Goal: Task Accomplishment & Management: Use online tool/utility

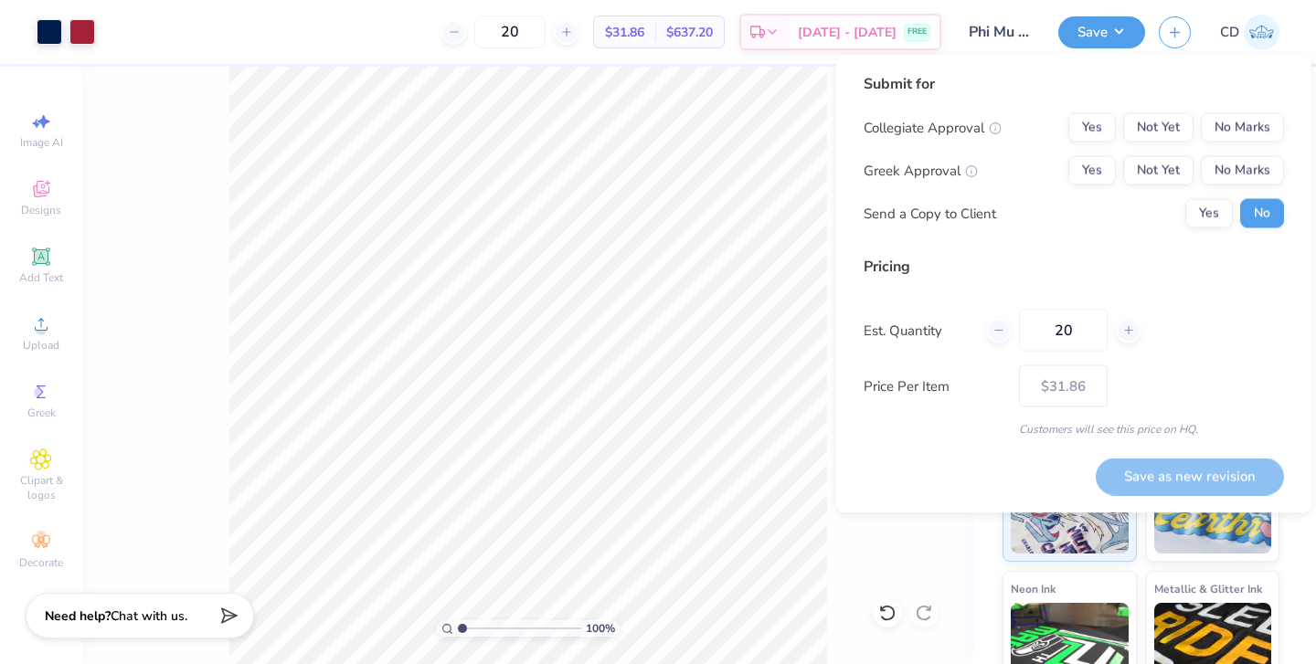
click at [855, 563] on div "100 % Back" at bounding box center [527, 366] width 891 height 598
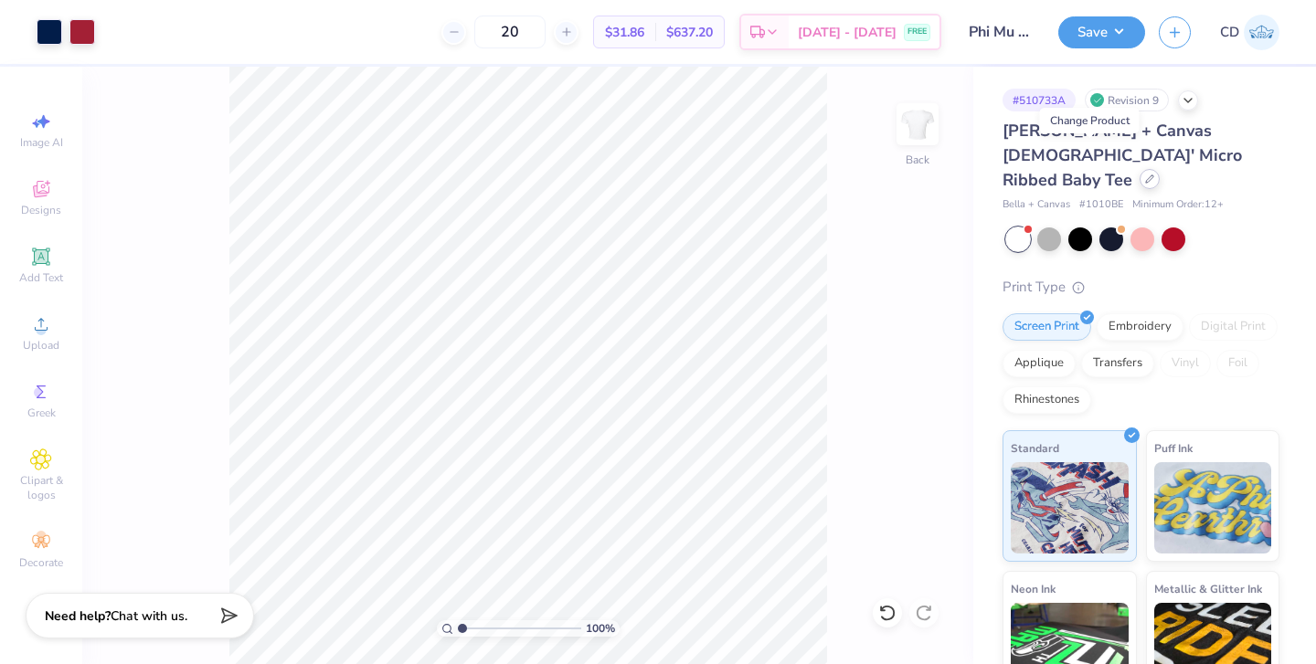
click at [1140, 169] on div at bounding box center [1150, 179] width 20 height 20
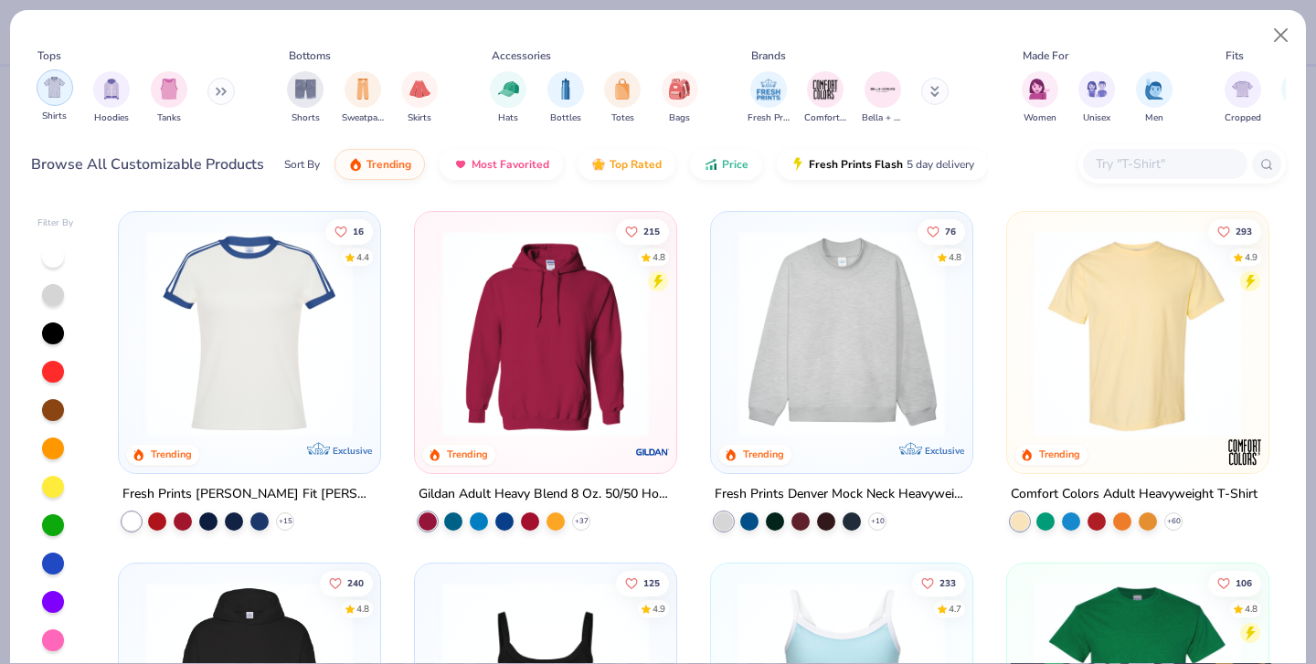
click at [41, 95] on div "filter for Shirts" at bounding box center [55, 87] width 37 height 37
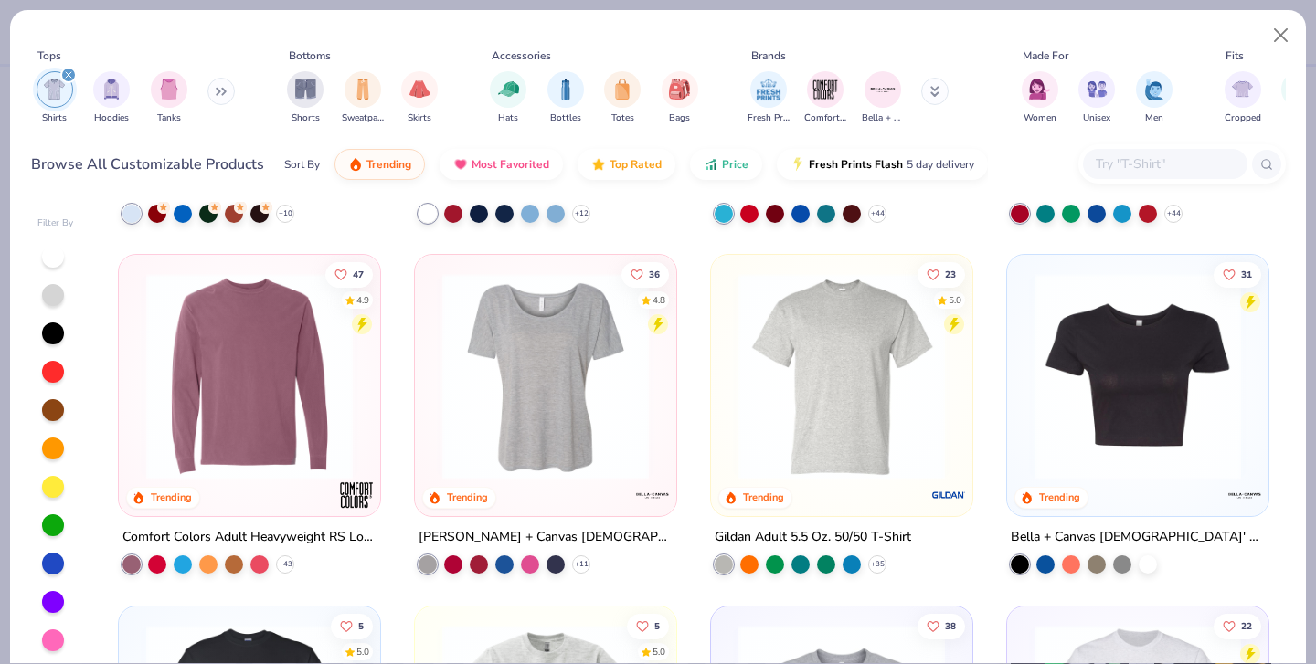
scroll to position [1041, 0]
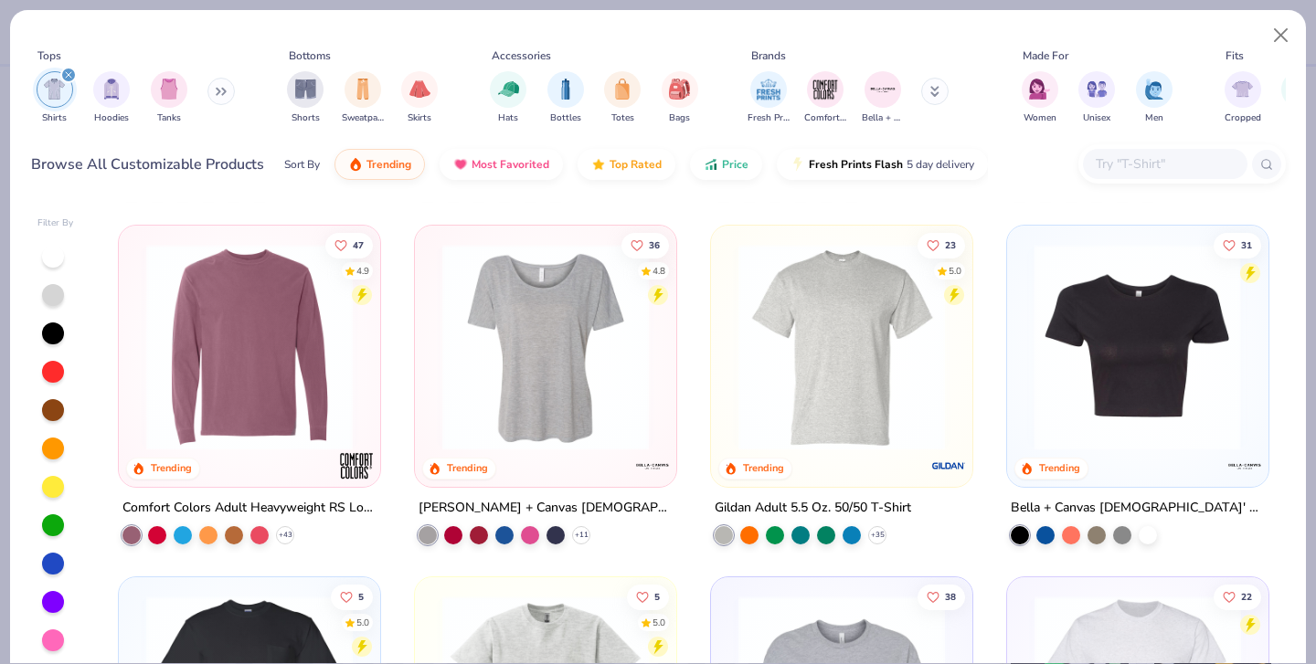
click at [1168, 352] on div at bounding box center [912, 347] width 673 height 207
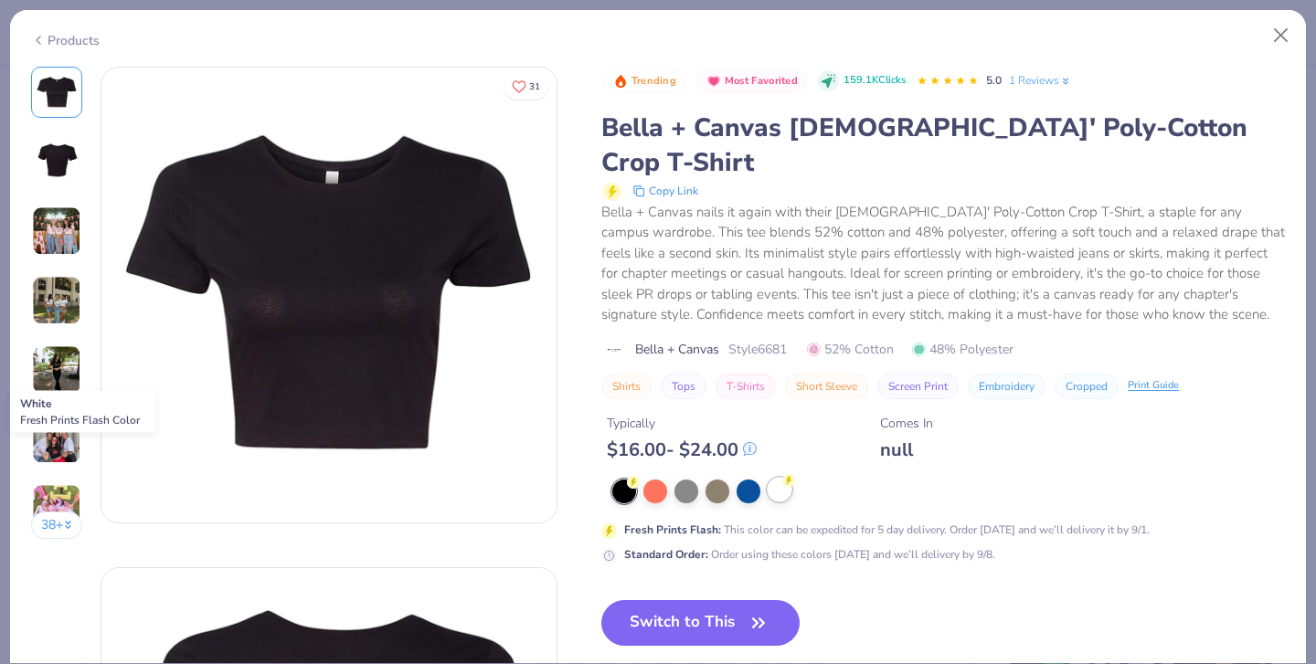
click at [779, 478] on div at bounding box center [780, 490] width 24 height 24
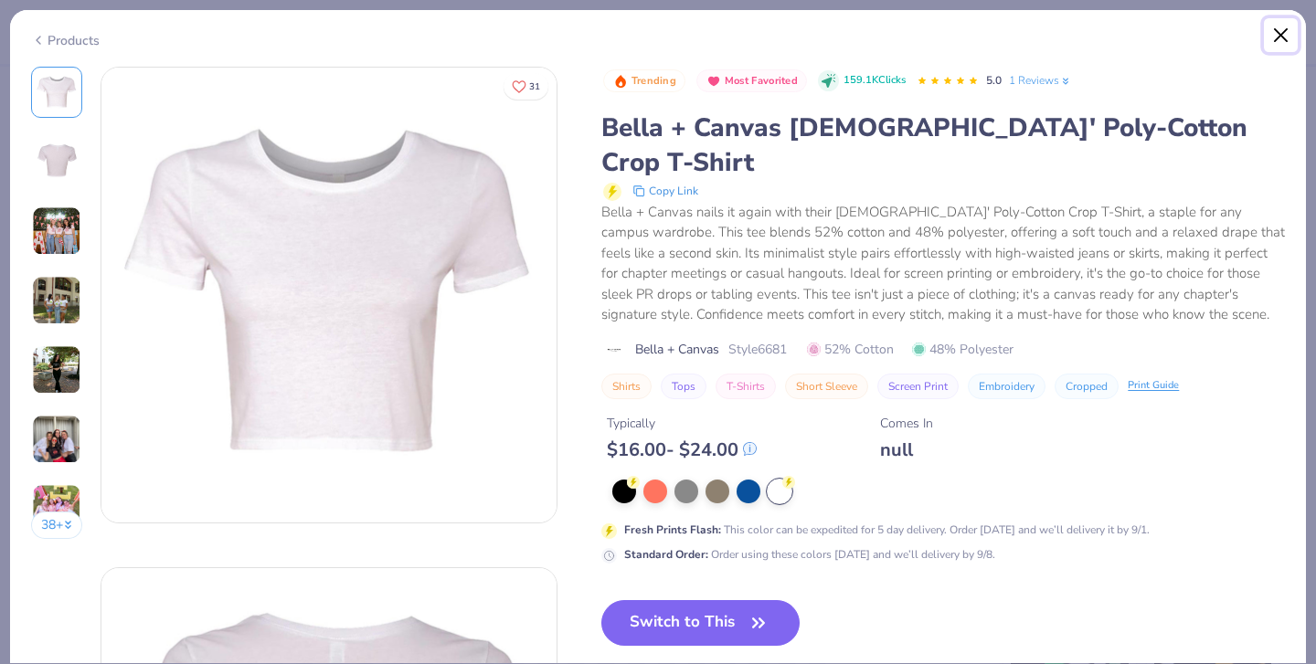
click at [1278, 31] on button "Close" at bounding box center [1281, 35] width 35 height 35
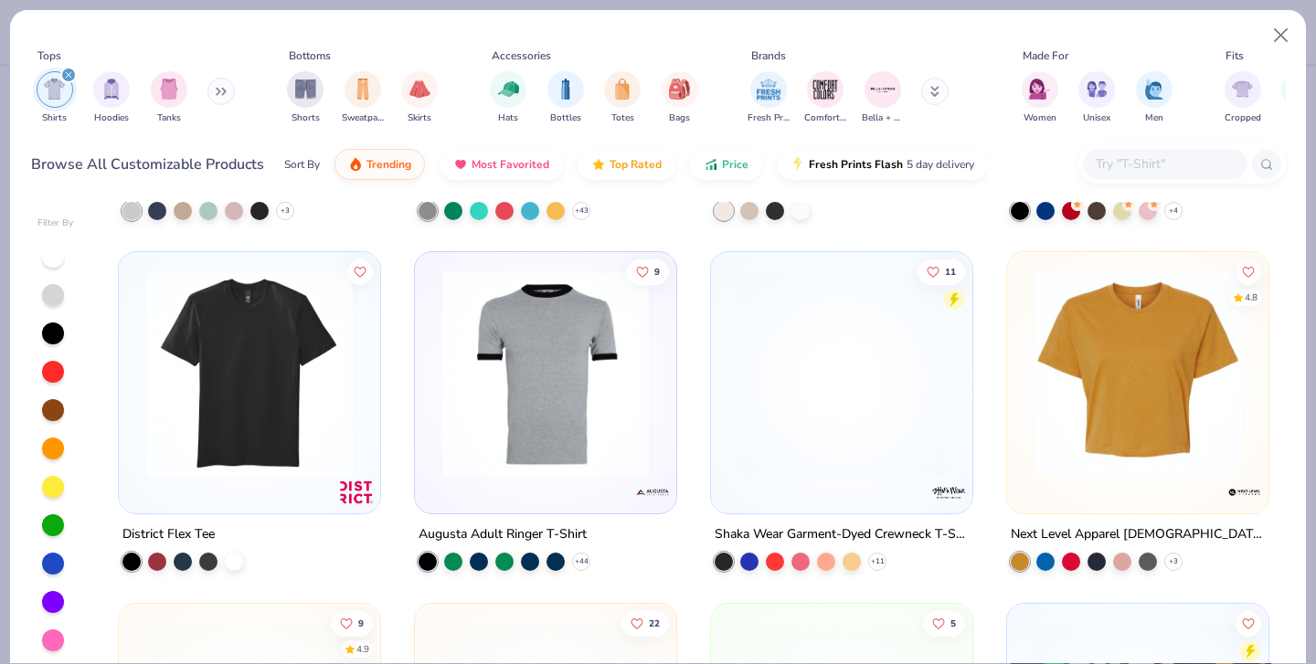
scroll to position [2179, 0]
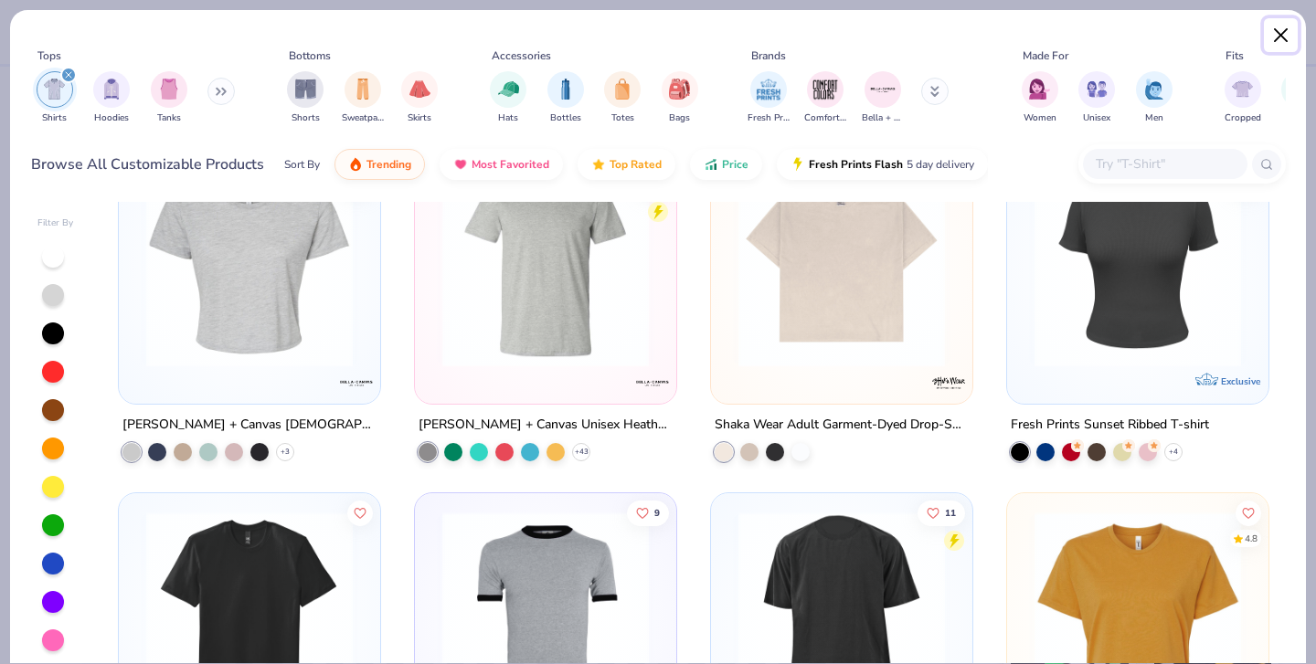
click at [1276, 37] on button "Close" at bounding box center [1281, 35] width 35 height 35
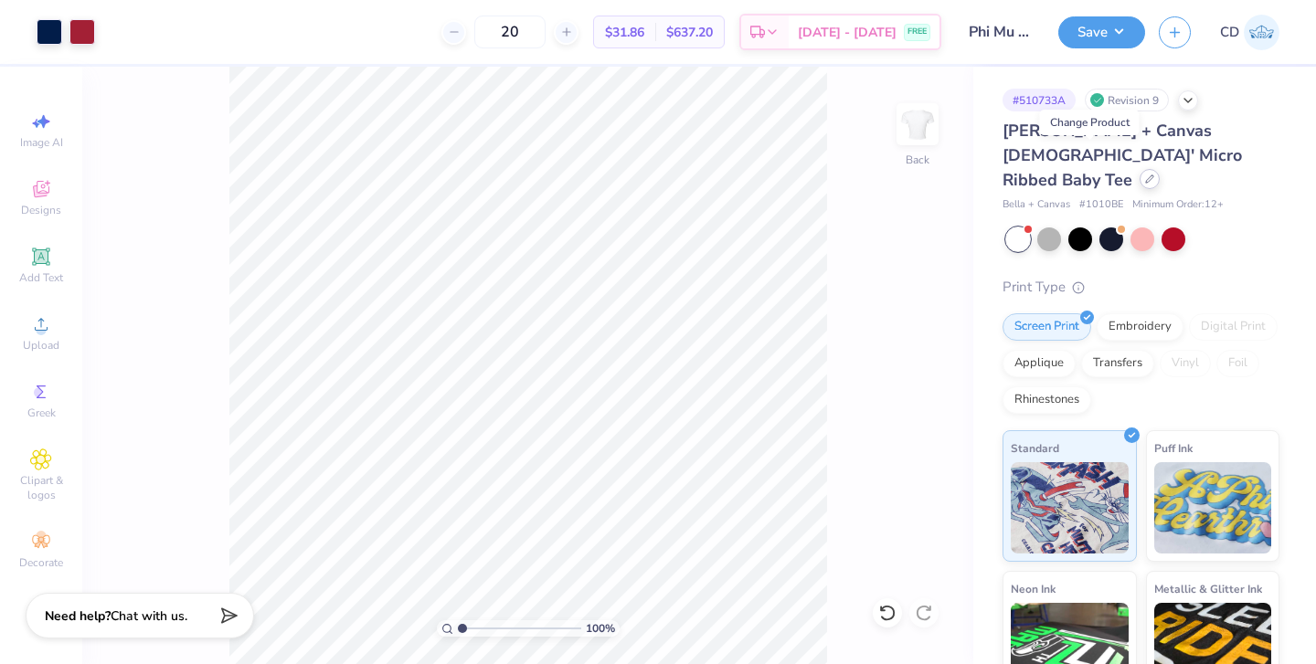
click at [1145, 175] on icon at bounding box center [1149, 179] width 9 height 9
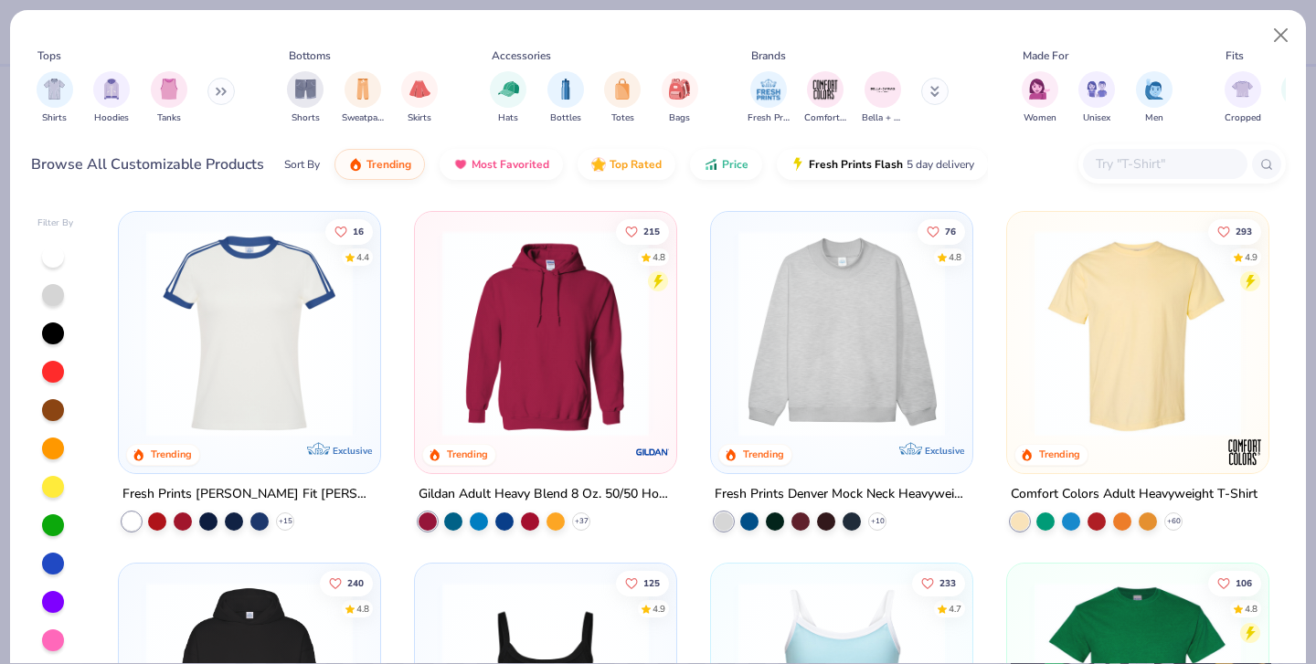
scroll to position [592, 0]
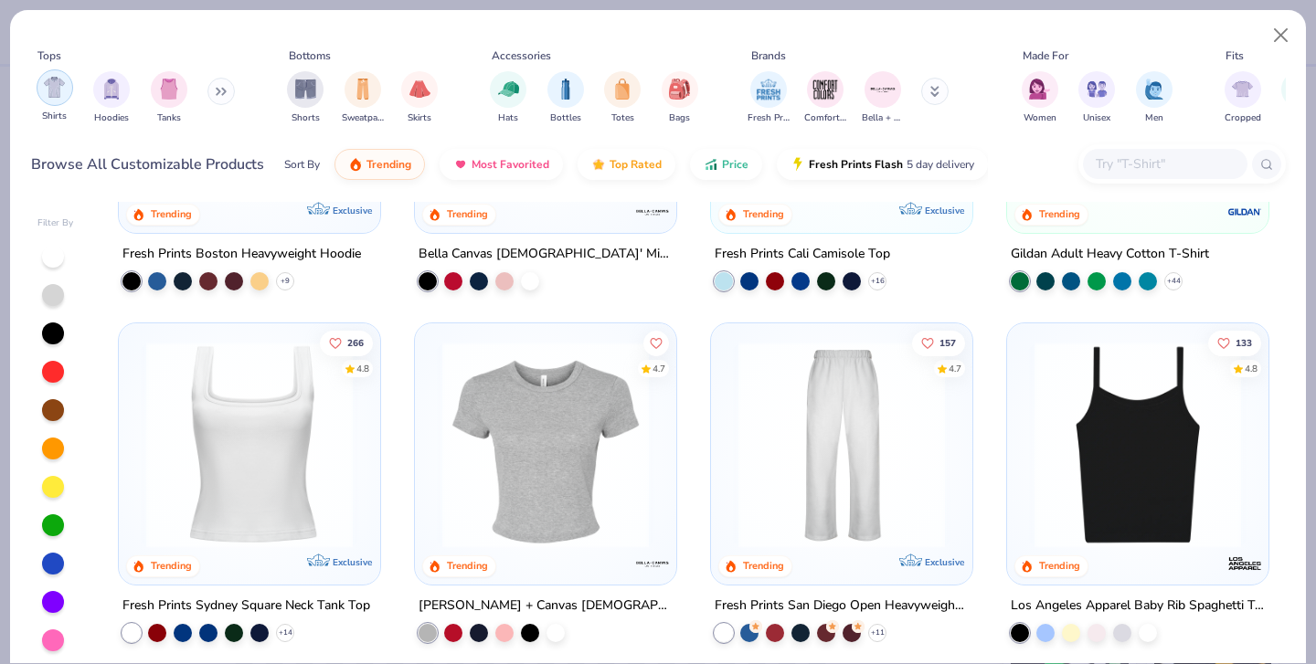
click at [58, 87] on img "filter for Shirts" at bounding box center [54, 87] width 21 height 21
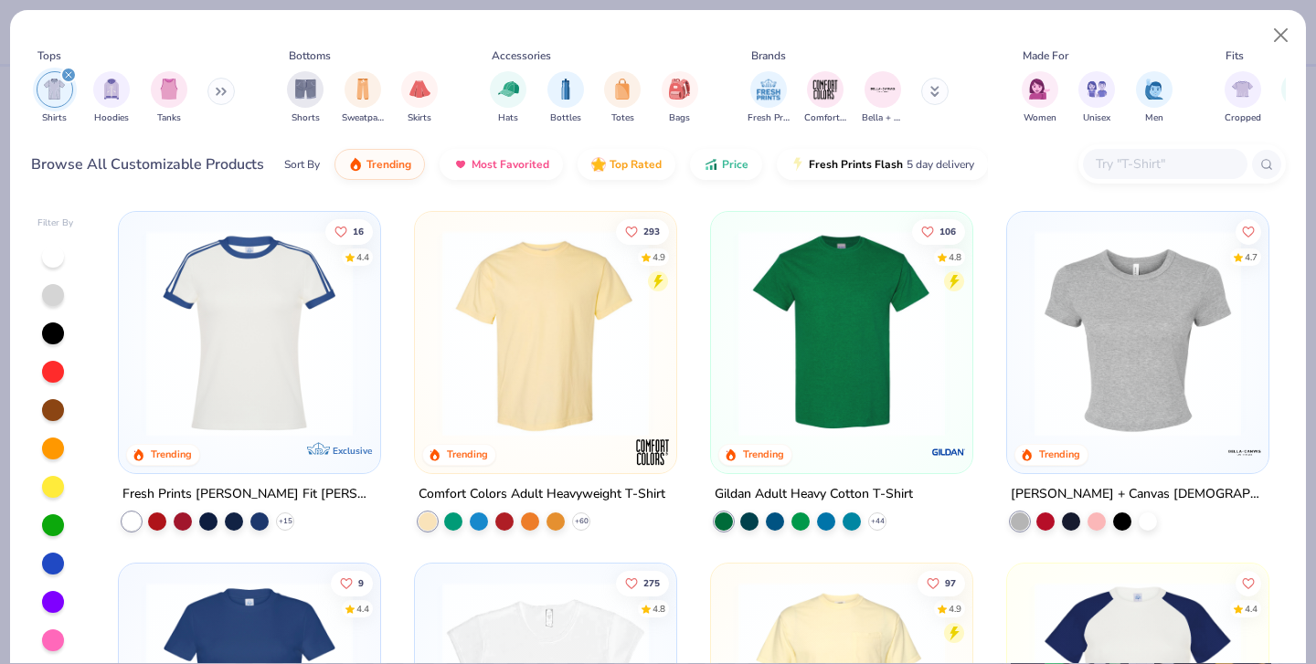
click at [1133, 382] on img at bounding box center [1137, 333] width 225 height 207
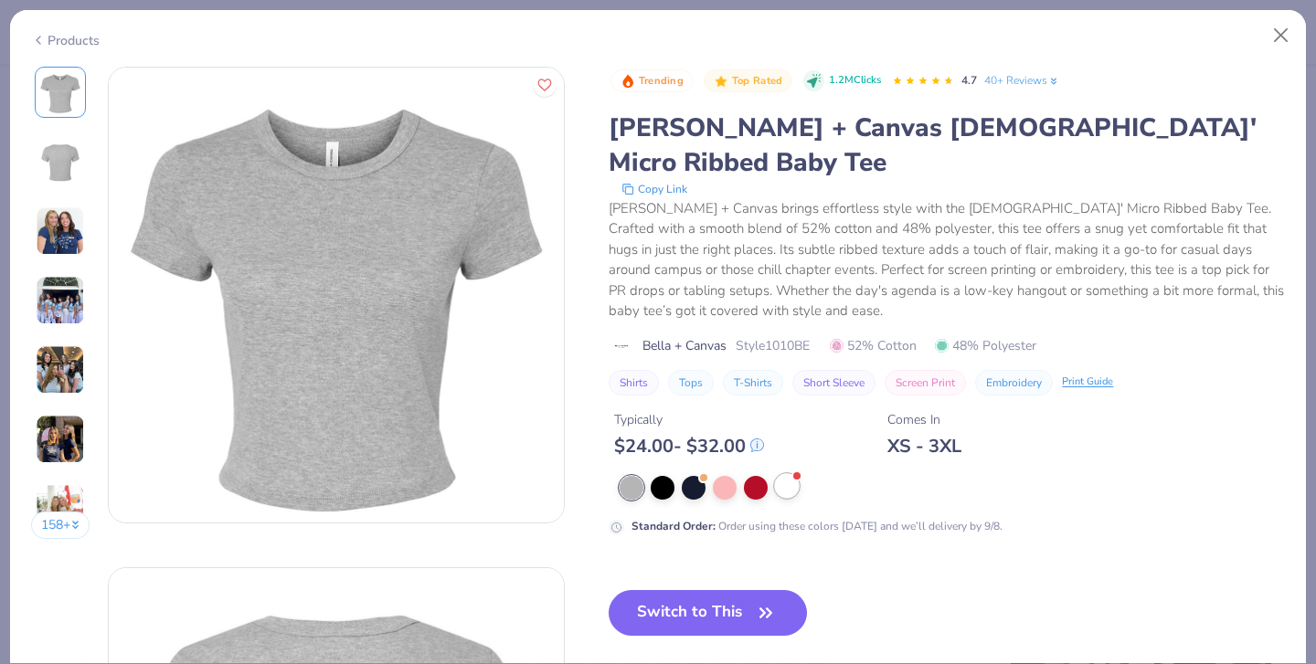
click at [787, 474] on div at bounding box center [787, 486] width 24 height 24
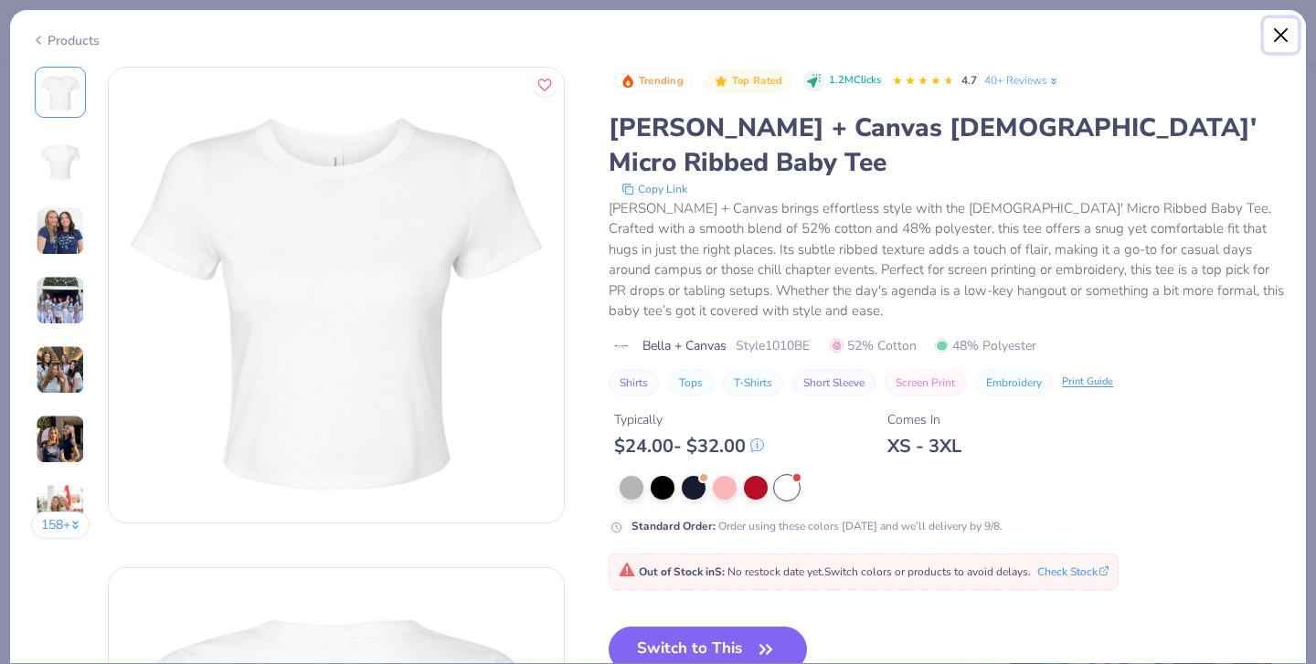
click at [1280, 30] on button "Close" at bounding box center [1281, 35] width 35 height 35
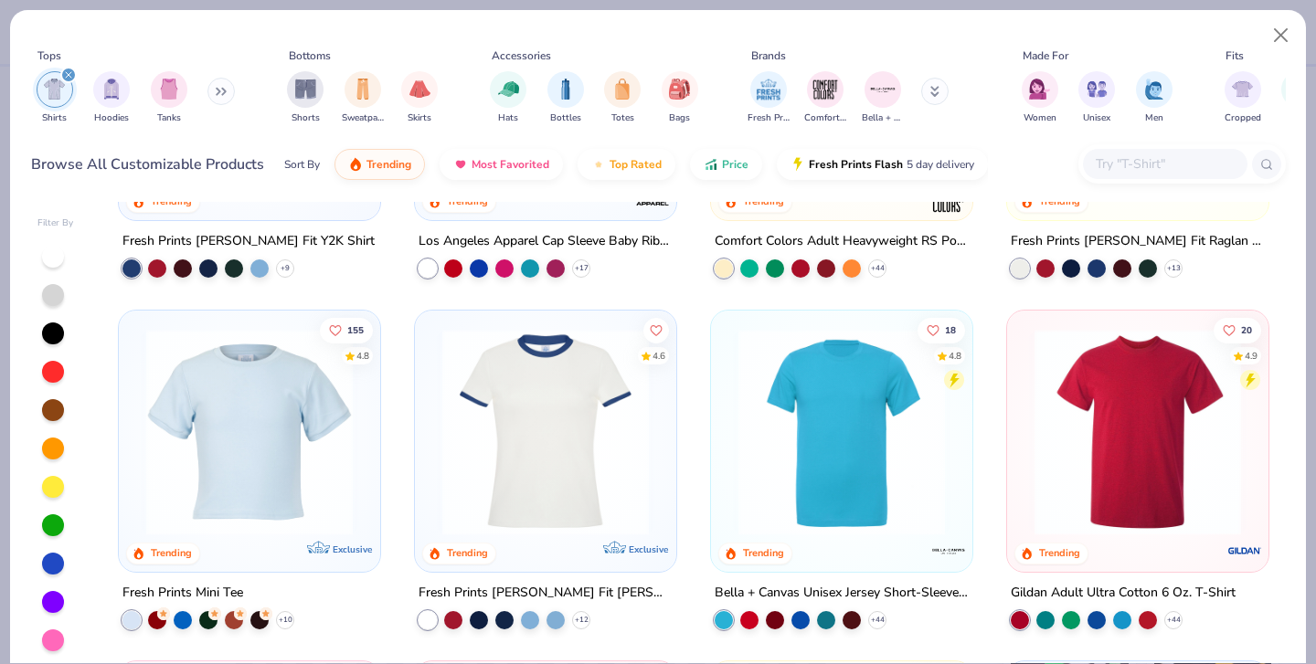
scroll to position [1027, 0]
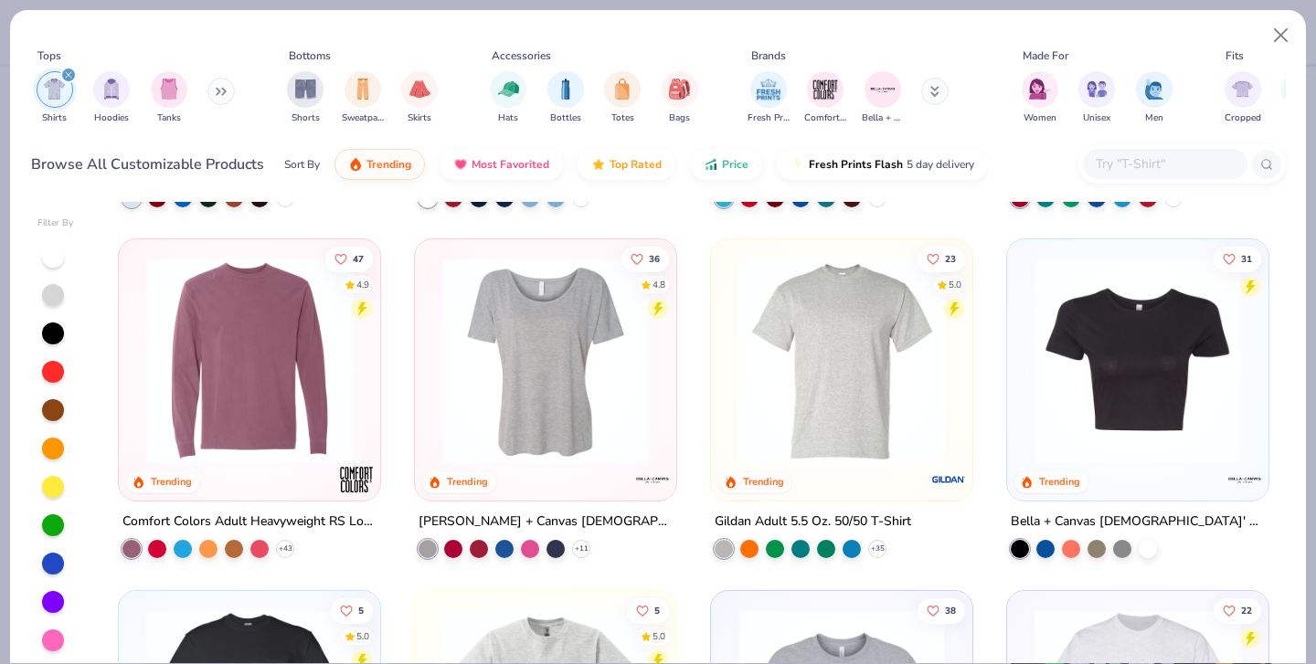
click at [1105, 338] on img at bounding box center [1137, 361] width 225 height 207
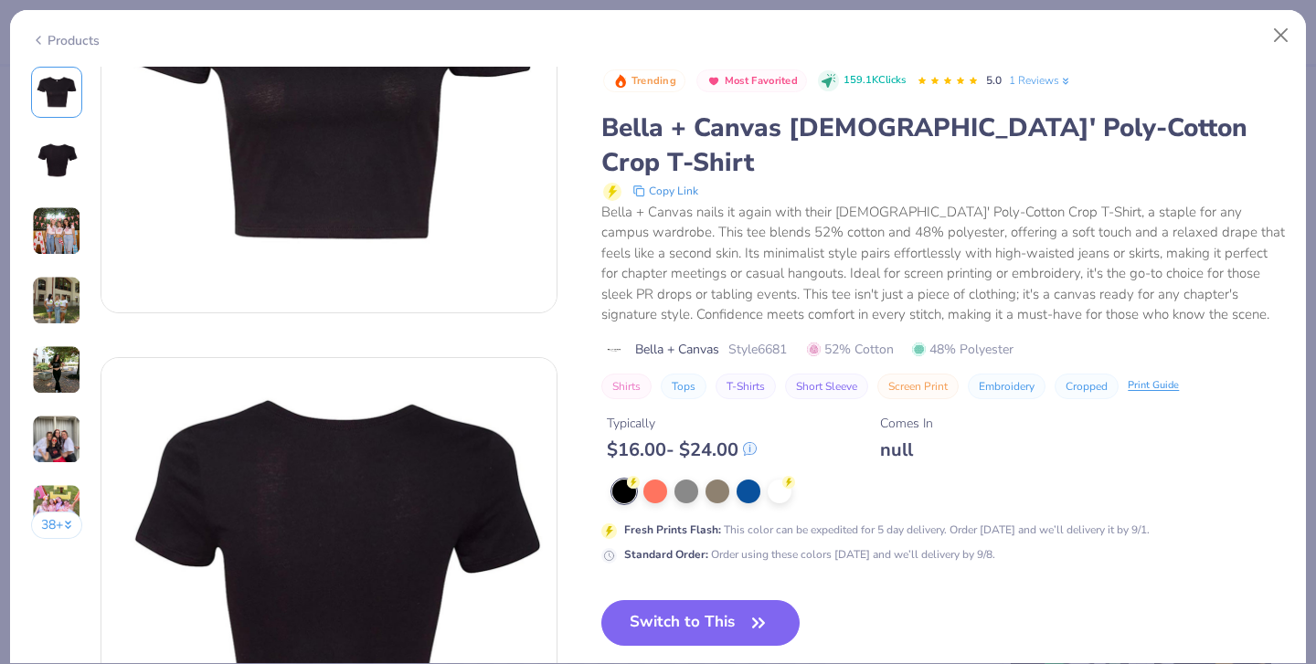
scroll to position [76, 0]
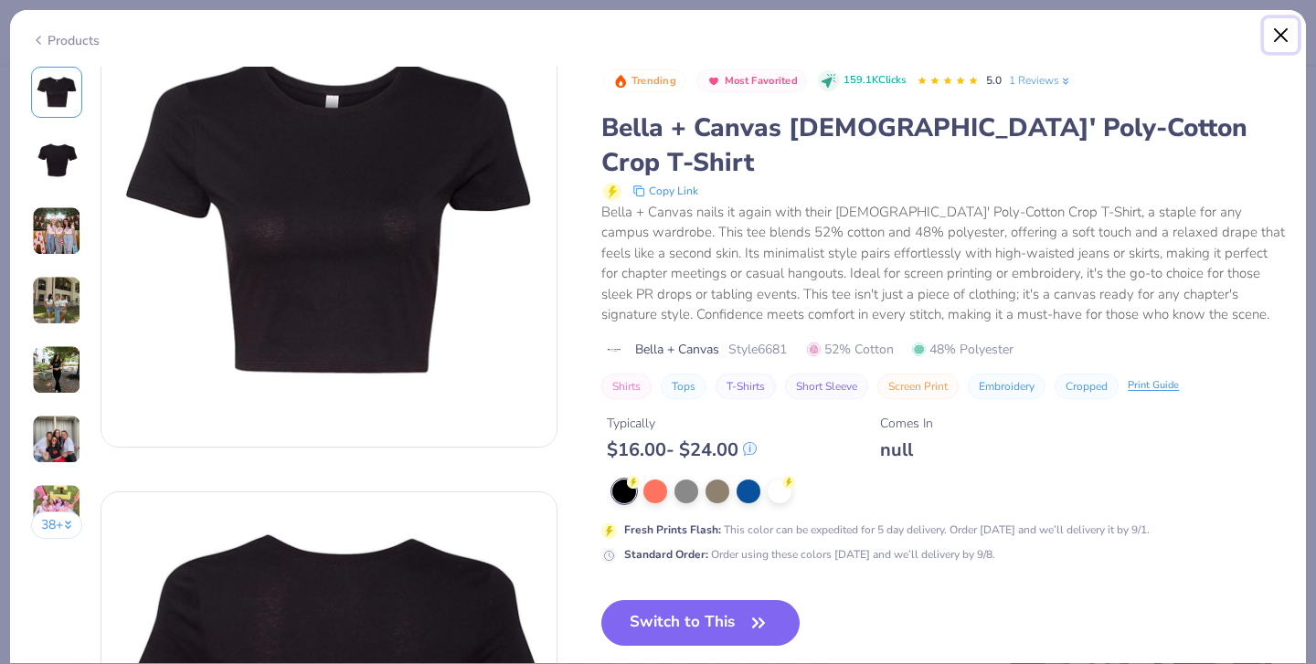
click at [1276, 33] on button "Close" at bounding box center [1281, 35] width 35 height 35
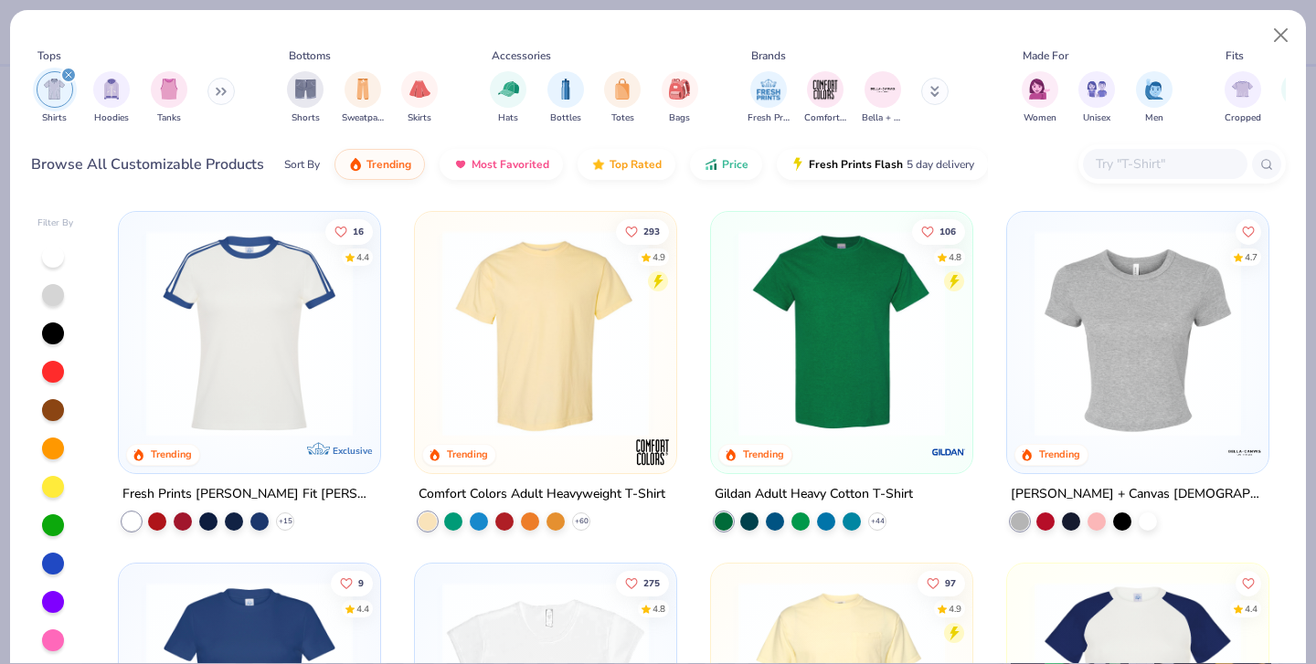
click at [1083, 361] on img at bounding box center [1137, 333] width 225 height 207
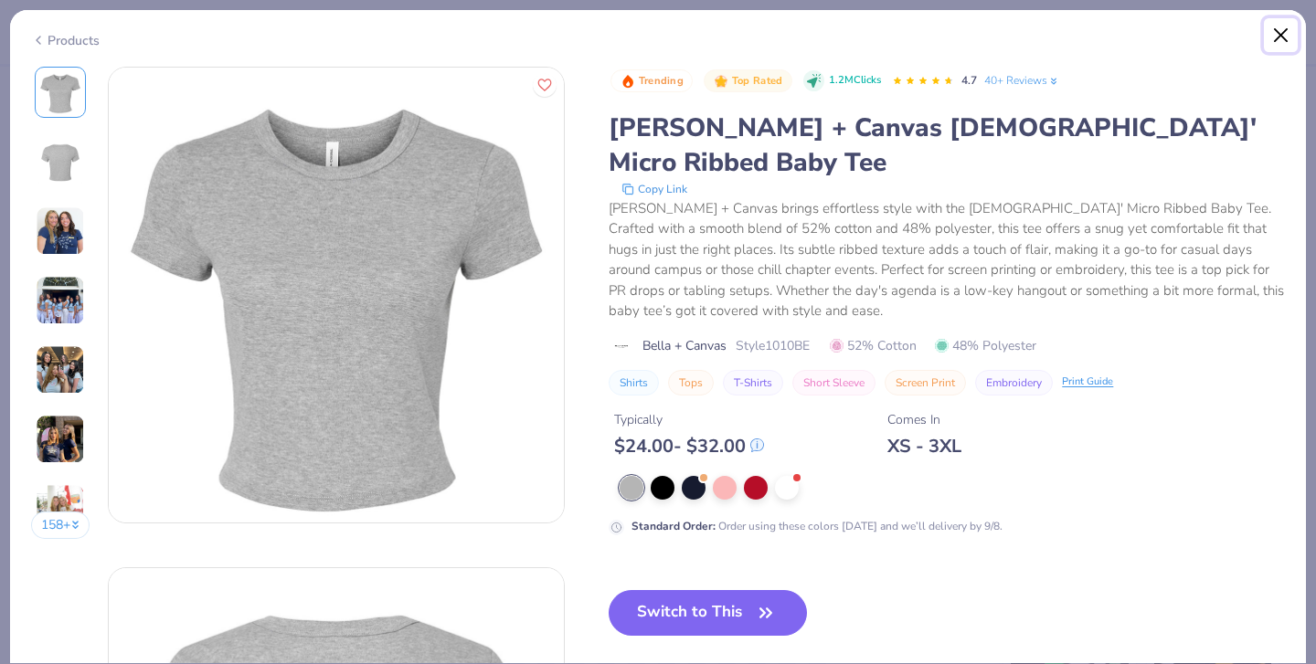
click at [1281, 32] on button "Close" at bounding box center [1281, 35] width 35 height 35
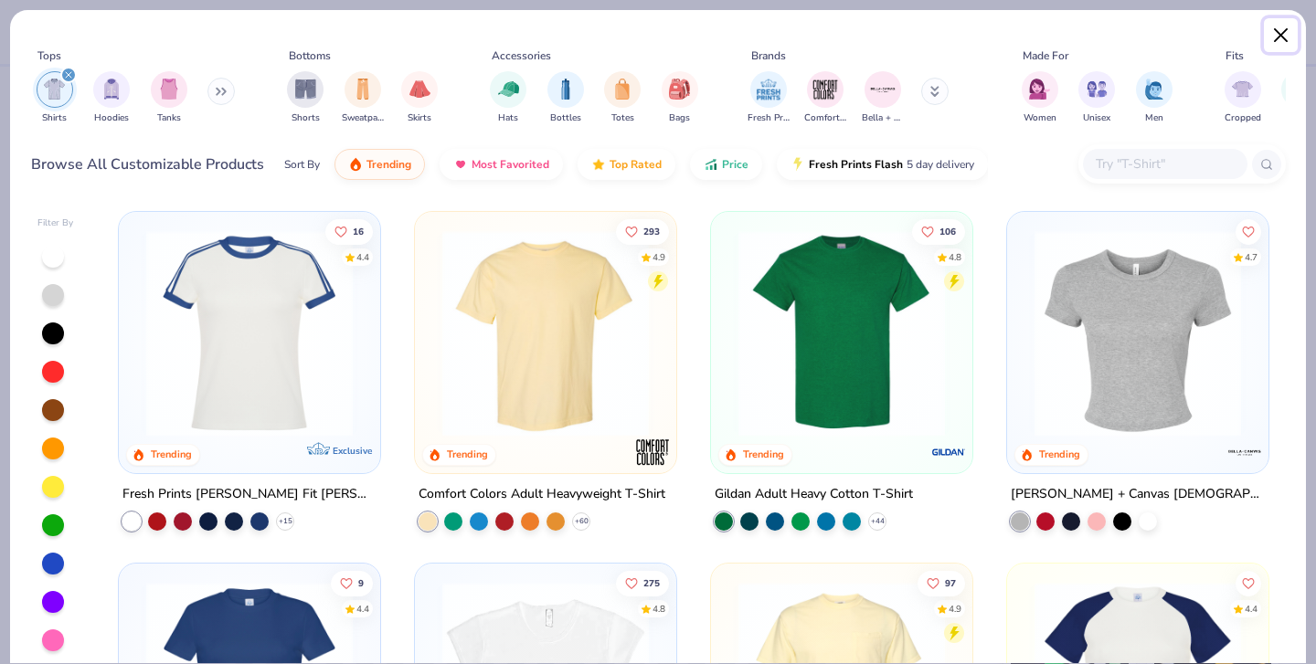
click at [1281, 32] on button "Close" at bounding box center [1281, 35] width 35 height 35
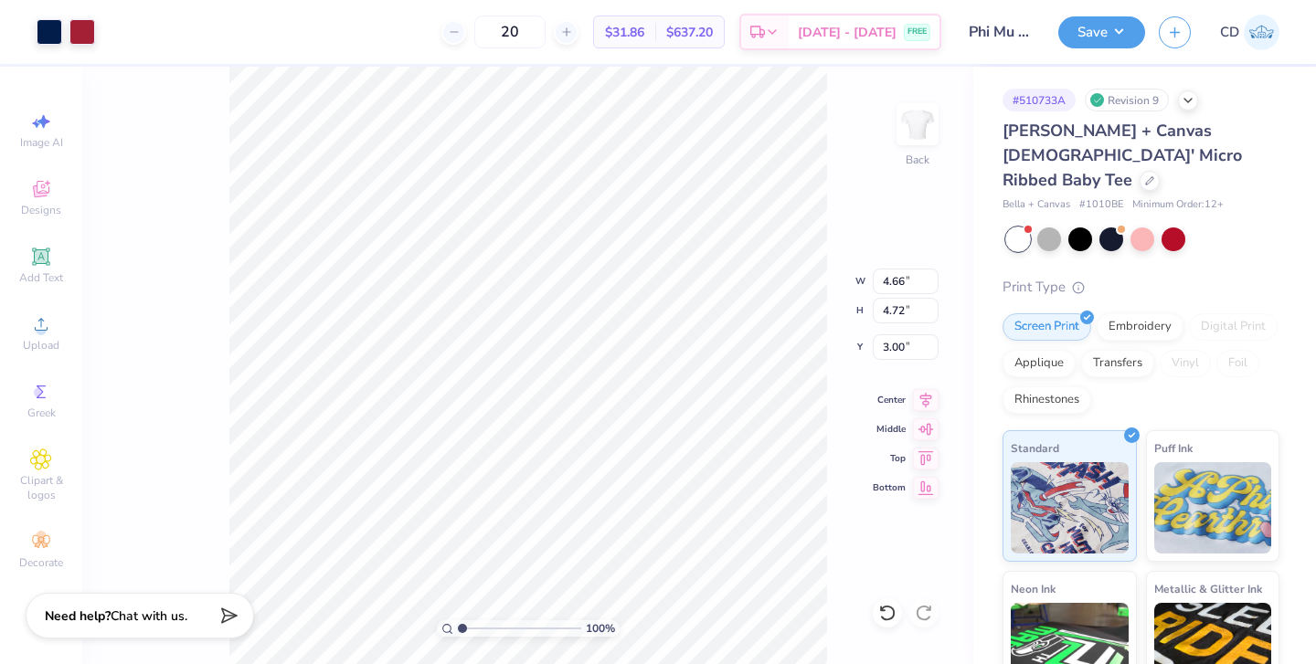
type input "5.22"
type input "5.30"
type input "3.00"
click at [883, 613] on icon at bounding box center [887, 613] width 18 height 18
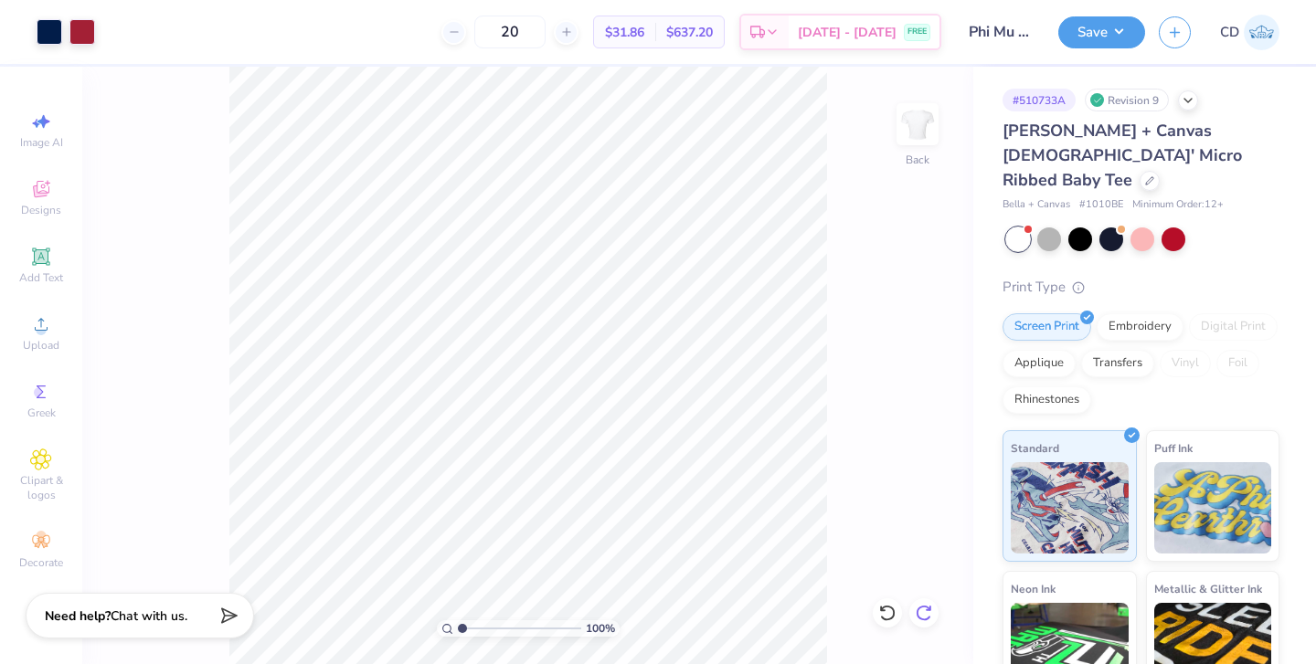
click at [928, 611] on icon at bounding box center [924, 613] width 18 height 18
click at [1248, 240] on div "Bella + Canvas [DEMOGRAPHIC_DATA]' Micro Ribbed Baby Tee Bella + Canvas # 1010B…" at bounding box center [1140, 481] width 277 height 725
click at [1100, 197] on span "# 1010BE" at bounding box center [1101, 205] width 44 height 16
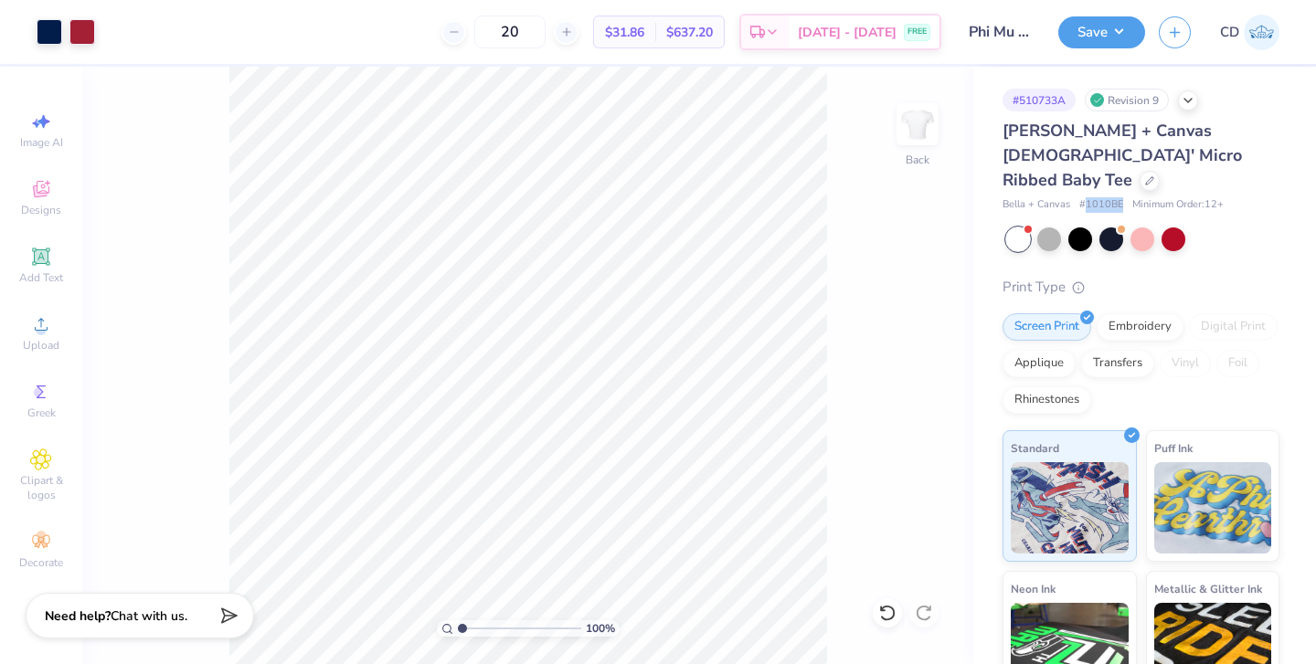
copy span "1010BE"
click at [1136, 155] on div "[PERSON_NAME] + Canvas [DEMOGRAPHIC_DATA]' Micro Ribbed Baby Tee" at bounding box center [1140, 156] width 277 height 74
click at [1097, 197] on span "# 1010BE" at bounding box center [1101, 205] width 44 height 16
copy span "1010BE"
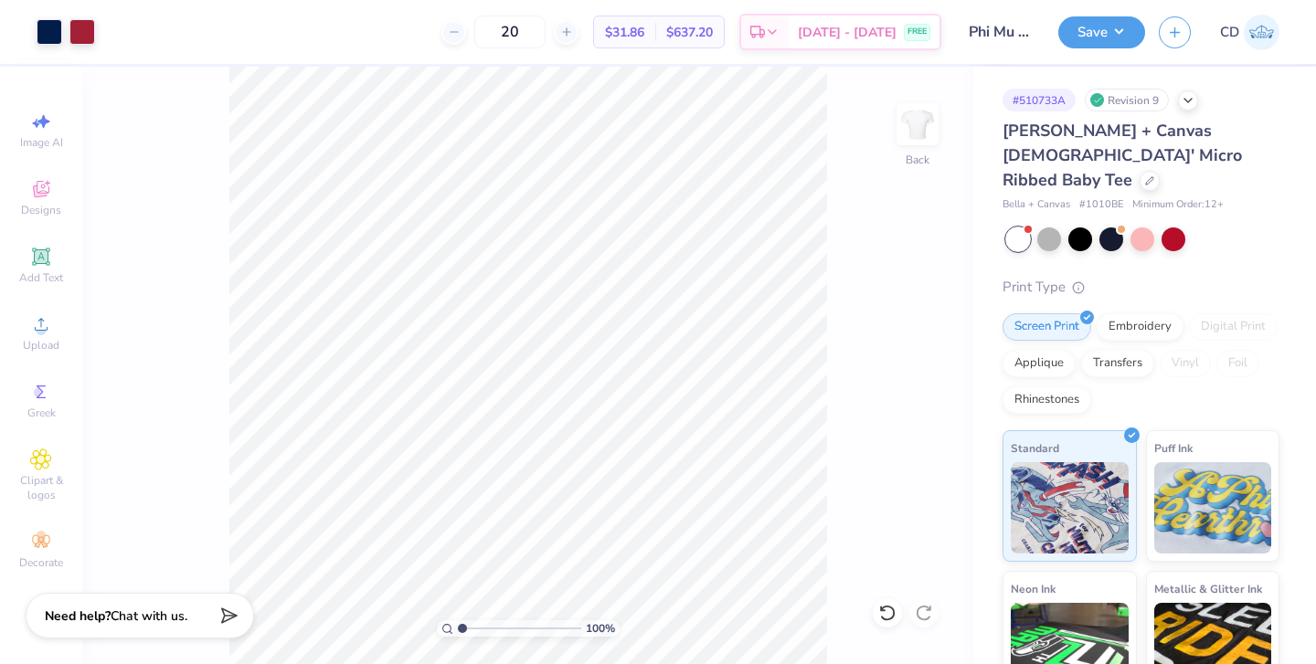
click at [1124, 277] on div "Print Type" at bounding box center [1140, 287] width 277 height 21
click at [1145, 175] on icon at bounding box center [1149, 179] width 9 height 9
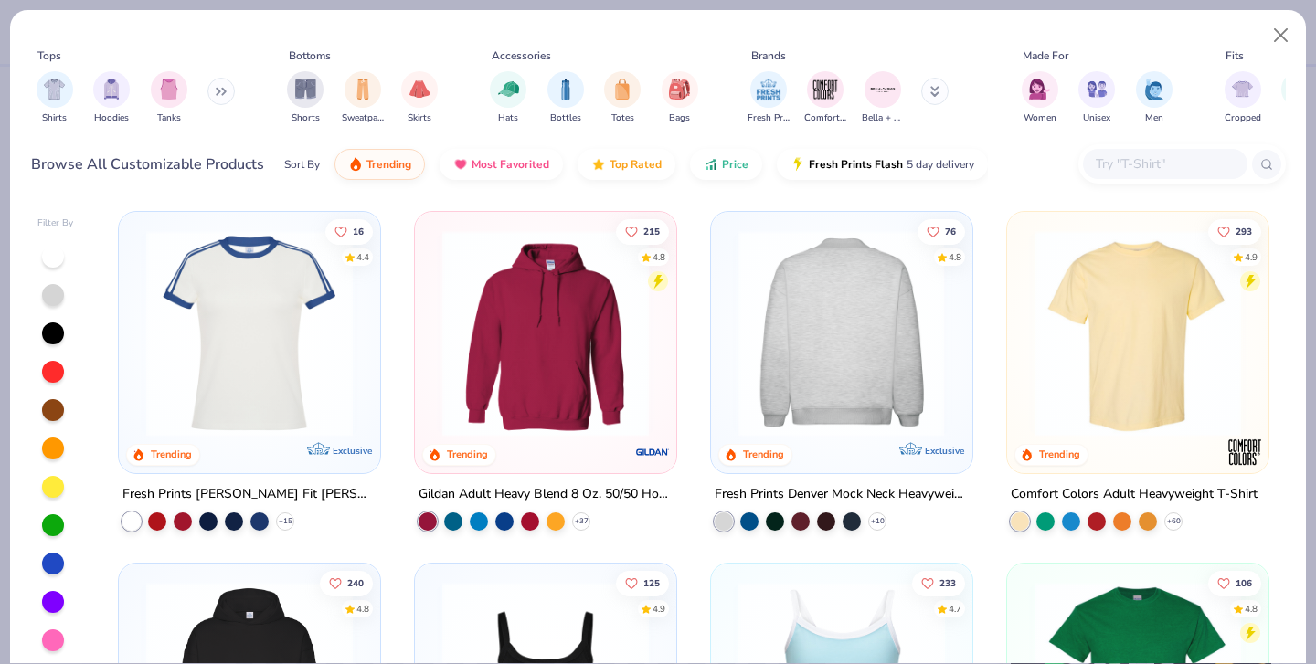
scroll to position [260, 0]
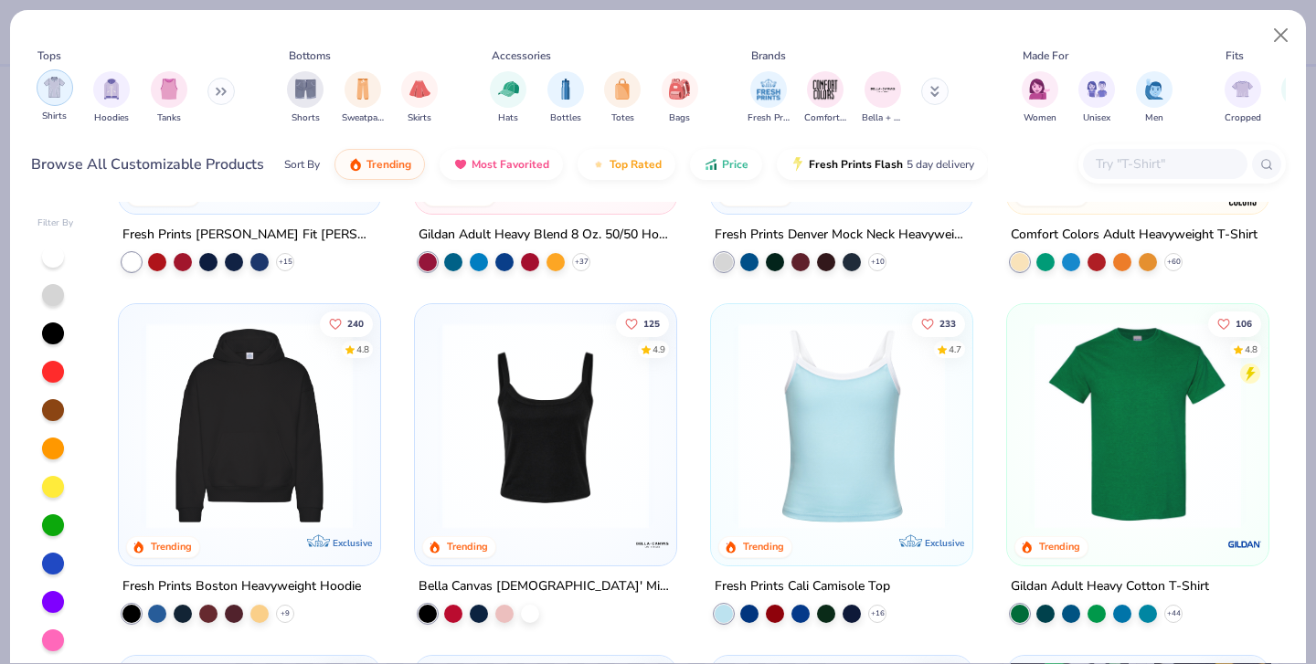
click at [52, 92] on img "filter for Shirts" at bounding box center [54, 87] width 21 height 21
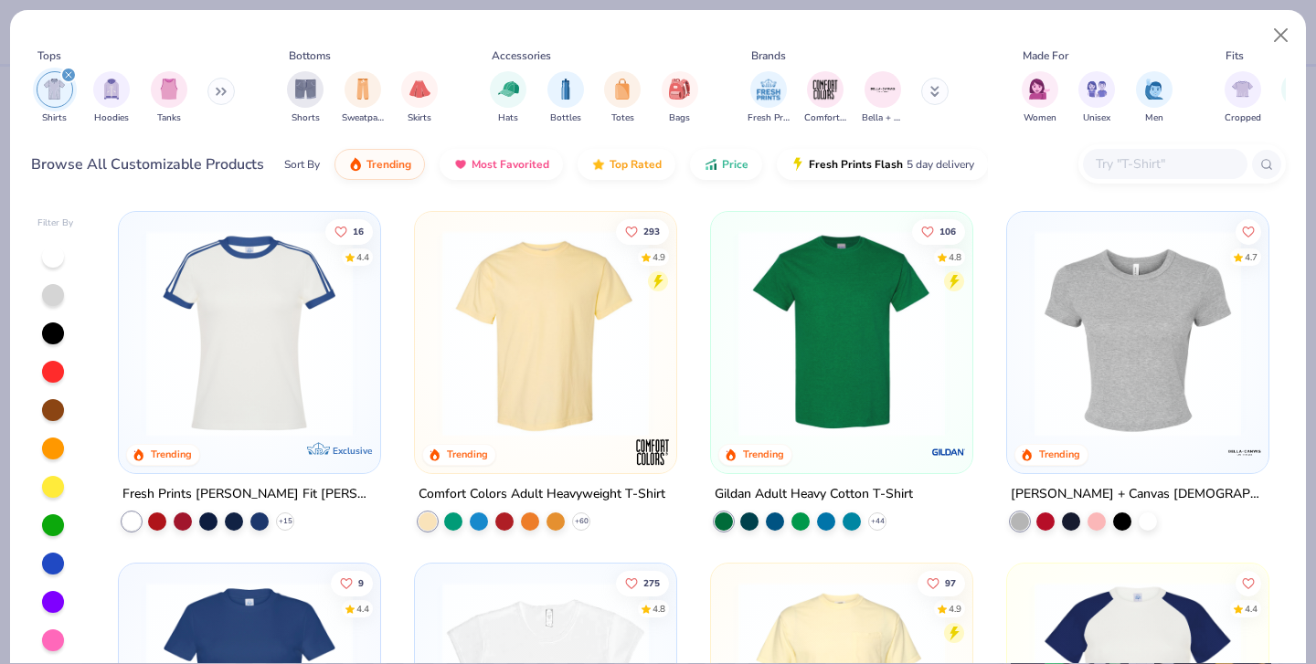
scroll to position [27, 0]
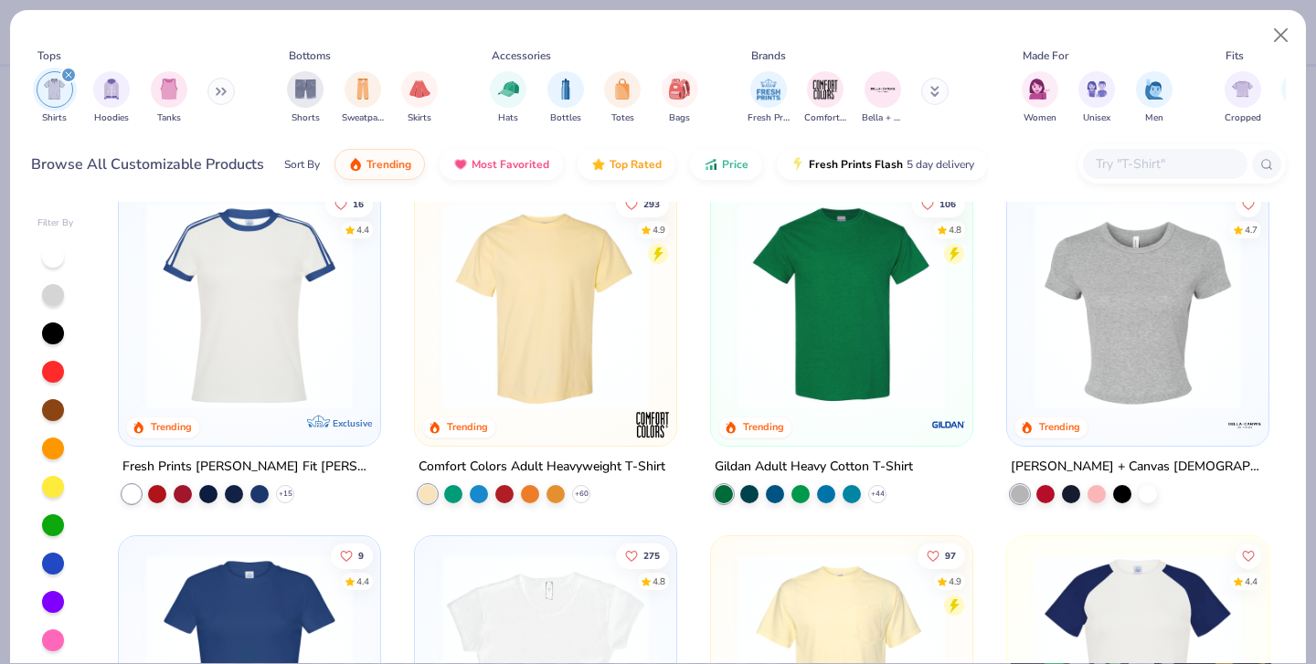
click at [1123, 309] on img at bounding box center [1137, 306] width 225 height 207
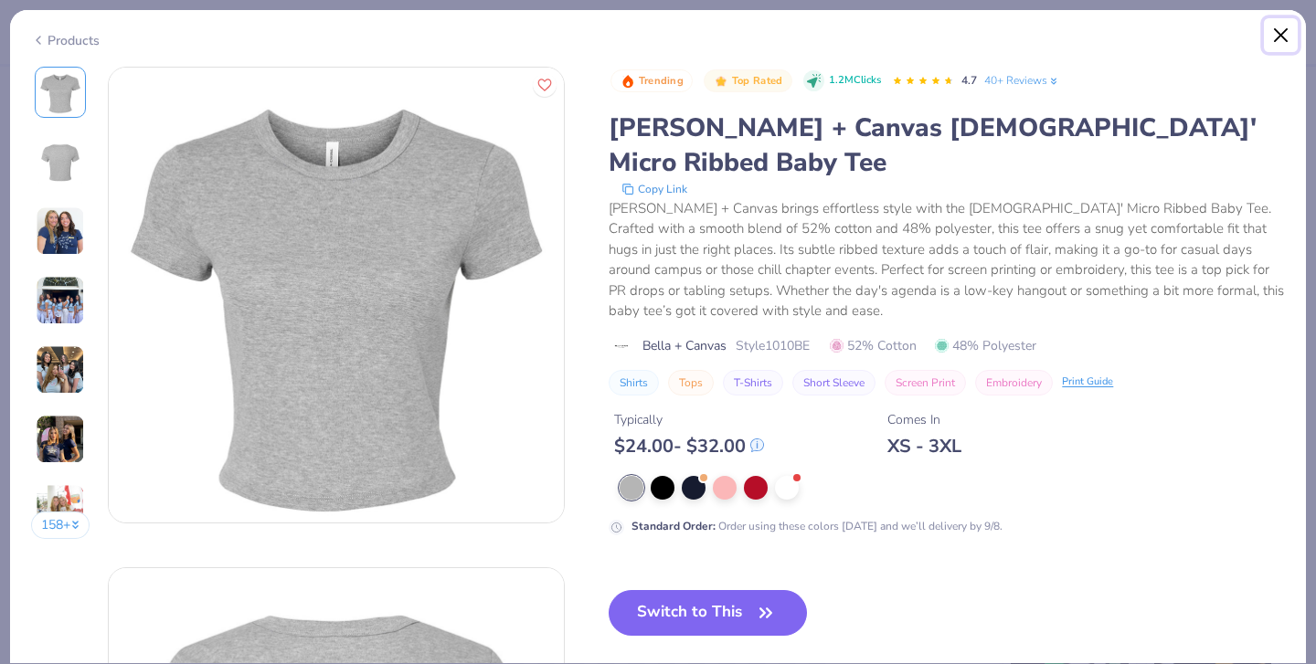
click at [1276, 37] on button "Close" at bounding box center [1281, 35] width 35 height 35
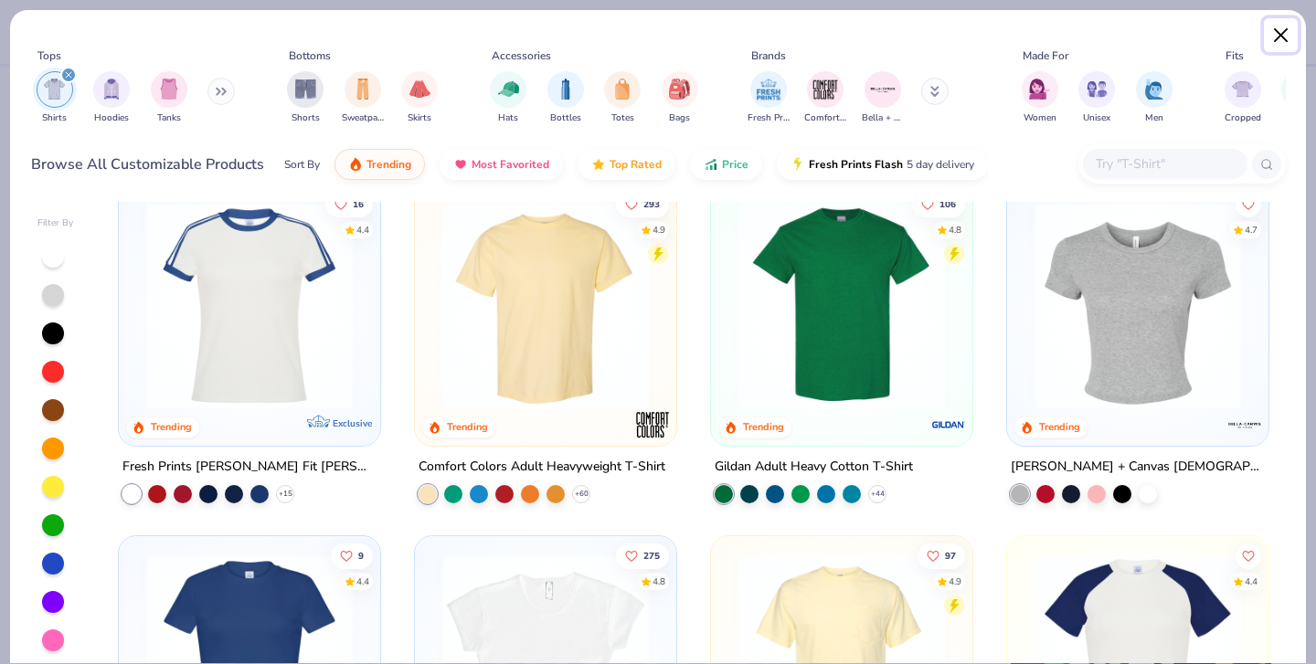
click at [1276, 37] on button "Close" at bounding box center [1281, 35] width 35 height 35
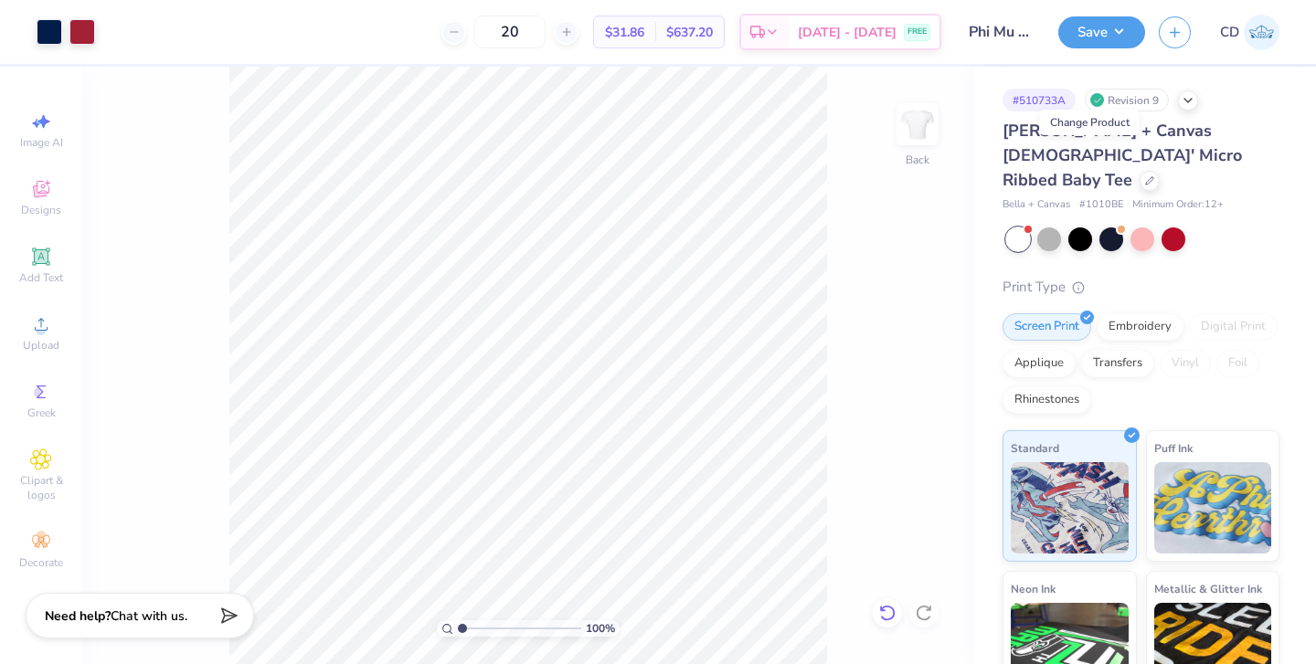
click at [887, 609] on icon at bounding box center [887, 613] width 18 height 18
click at [929, 610] on icon at bounding box center [929, 609] width 4 height 4
type input "2.75"
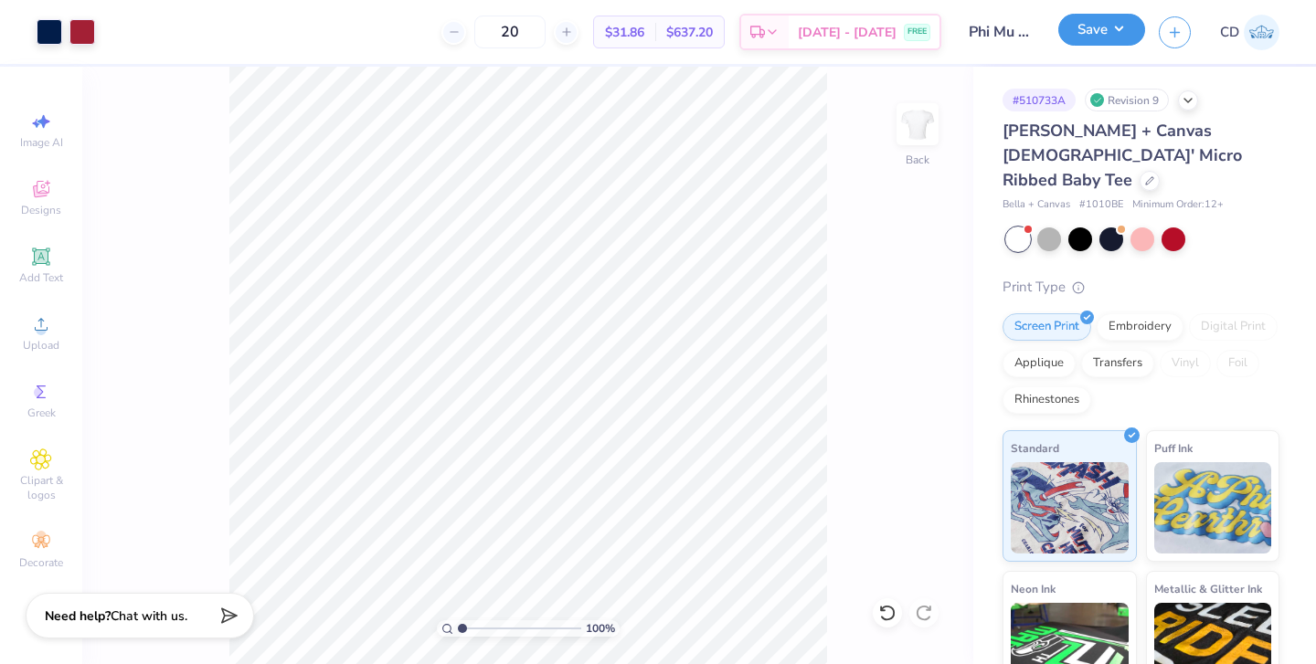
click at [1105, 34] on button "Save" at bounding box center [1101, 30] width 87 height 32
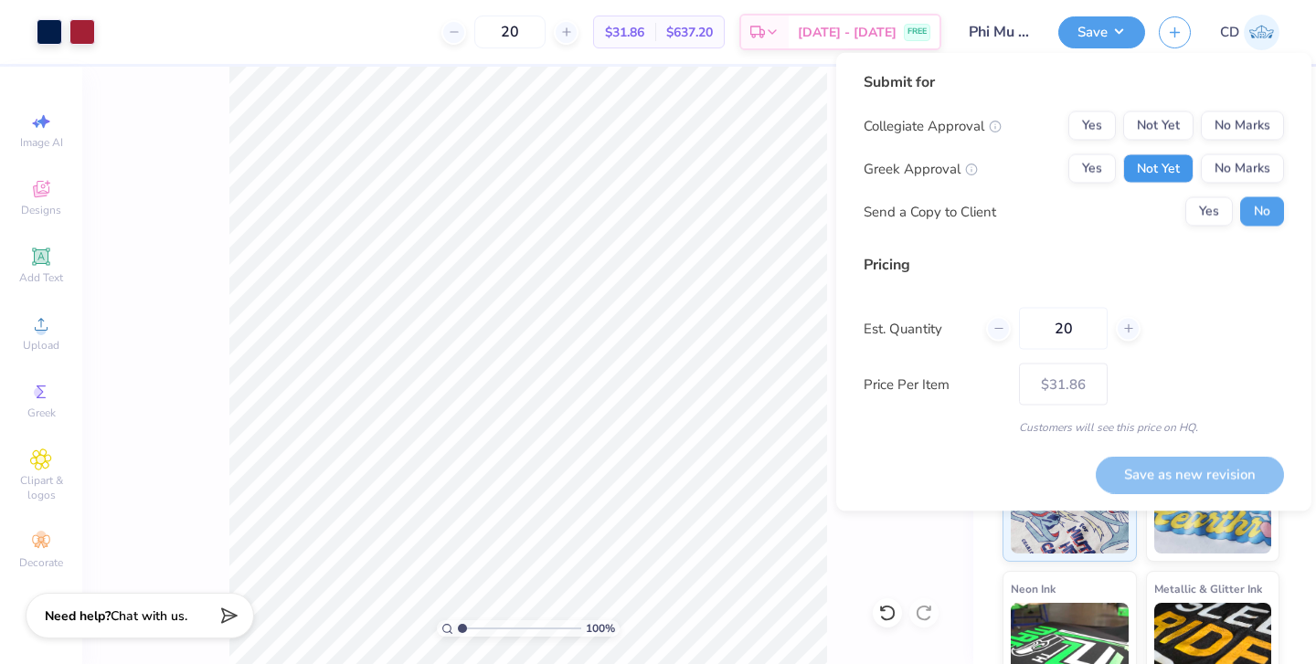
click at [1175, 170] on button "Not Yet" at bounding box center [1158, 168] width 70 height 29
click at [1244, 129] on button "No Marks" at bounding box center [1242, 125] width 83 height 29
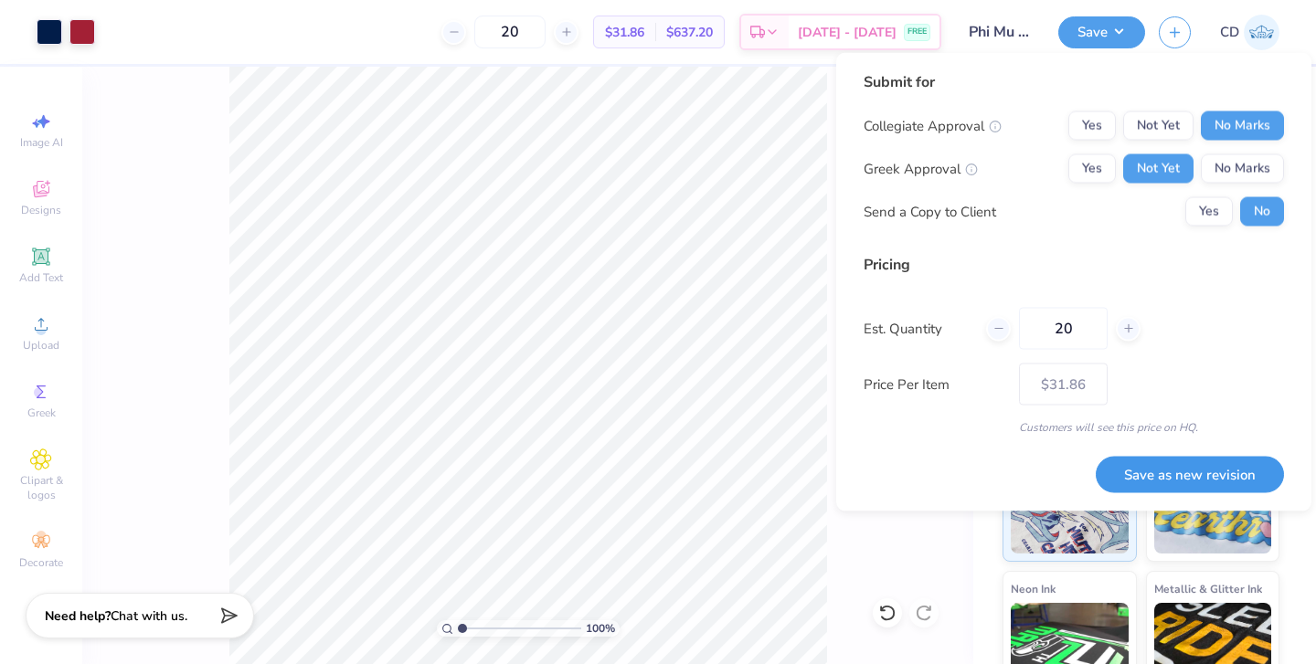
click at [1188, 480] on button "Save as new revision" at bounding box center [1190, 474] width 188 height 37
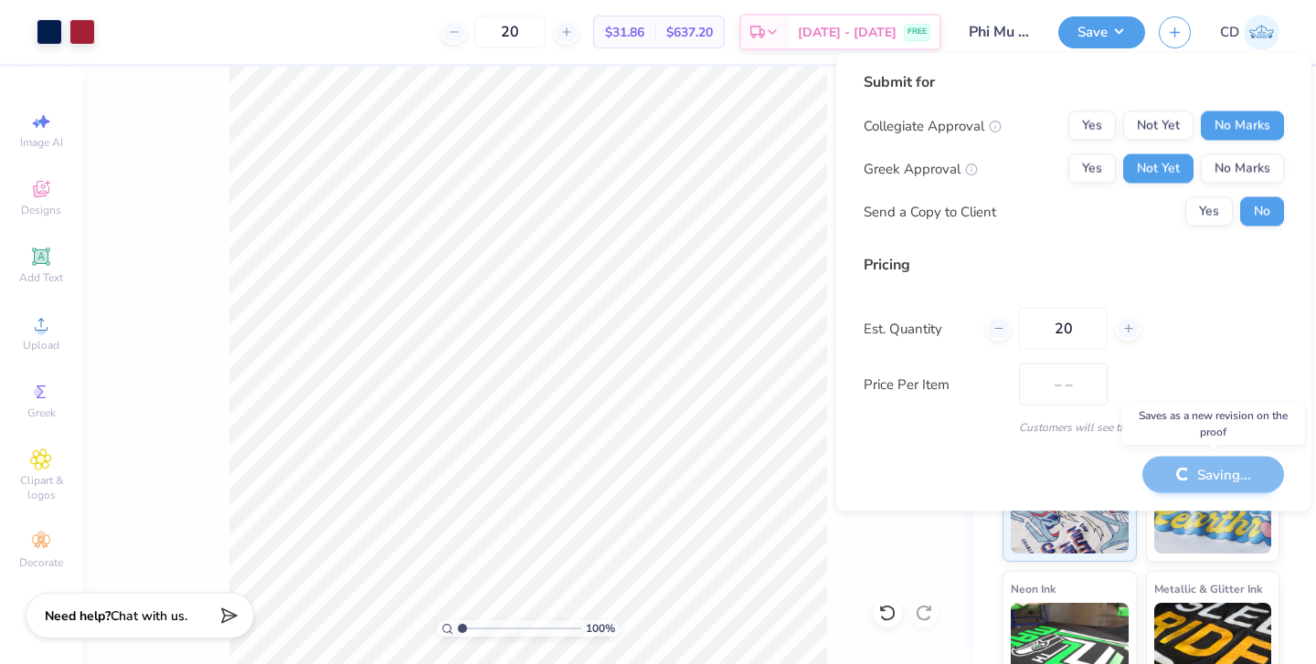
type input "$31.86"
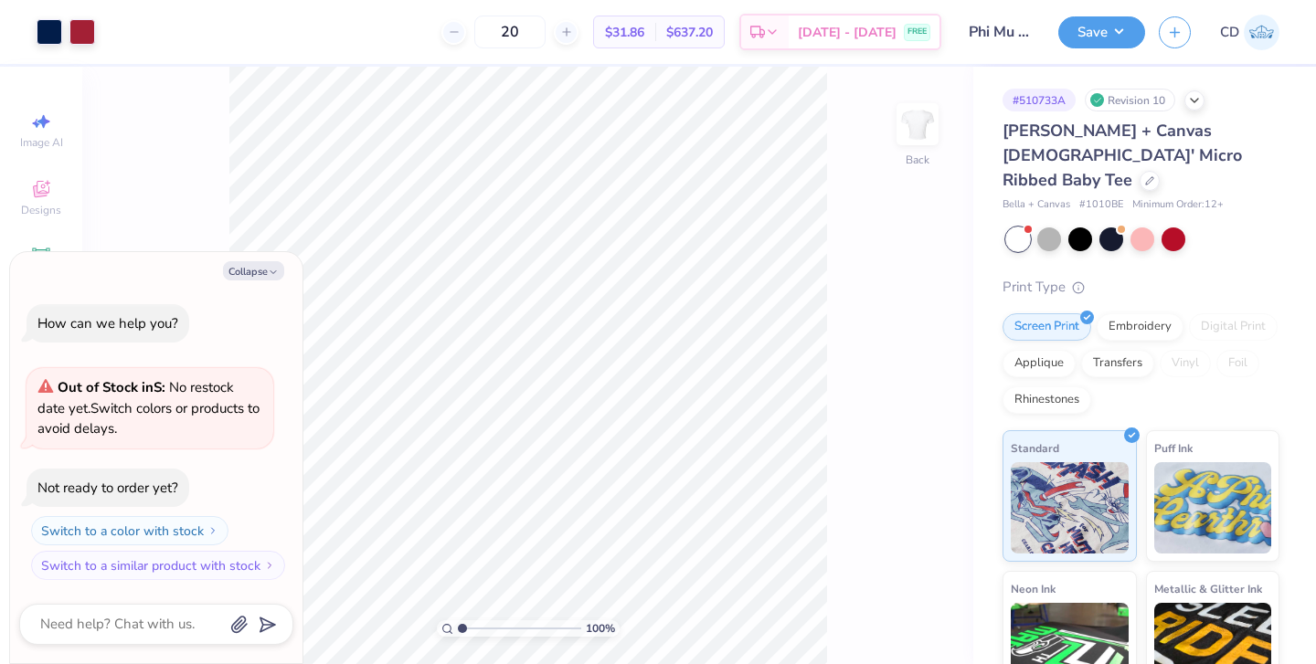
click at [236, 272] on button "Collapse" at bounding box center [253, 270] width 61 height 19
type textarea "x"
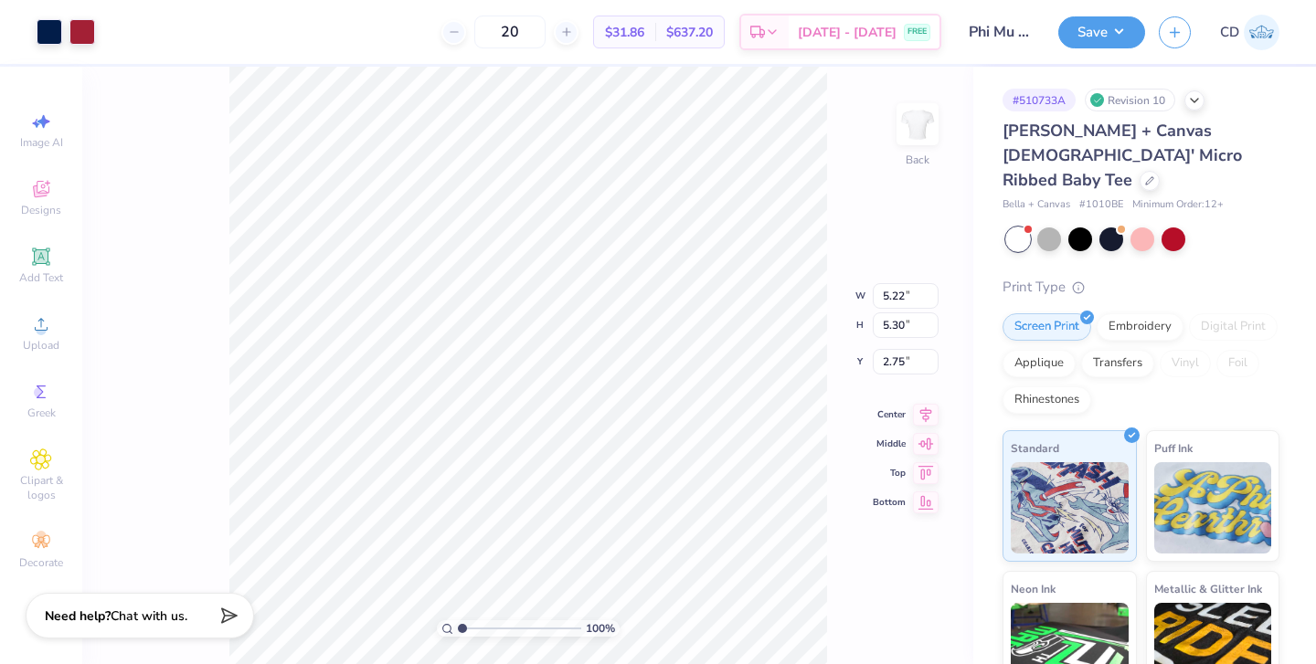
type input "5.62"
type input "5.70"
type input "2.35"
click at [882, 612] on icon at bounding box center [887, 613] width 18 height 18
click at [921, 617] on icon at bounding box center [924, 613] width 18 height 18
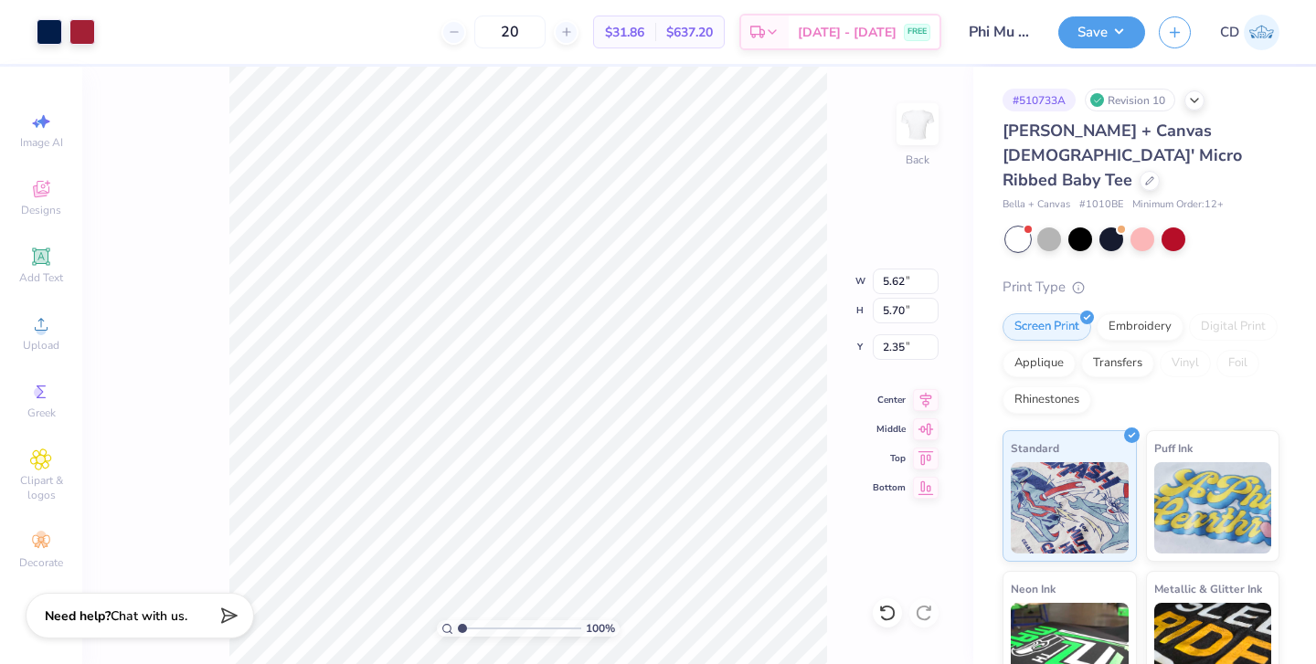
type input "2.43"
click at [884, 611] on icon at bounding box center [887, 613] width 18 height 18
click at [927, 612] on icon at bounding box center [924, 613] width 18 height 18
click at [926, 614] on icon at bounding box center [924, 613] width 18 height 18
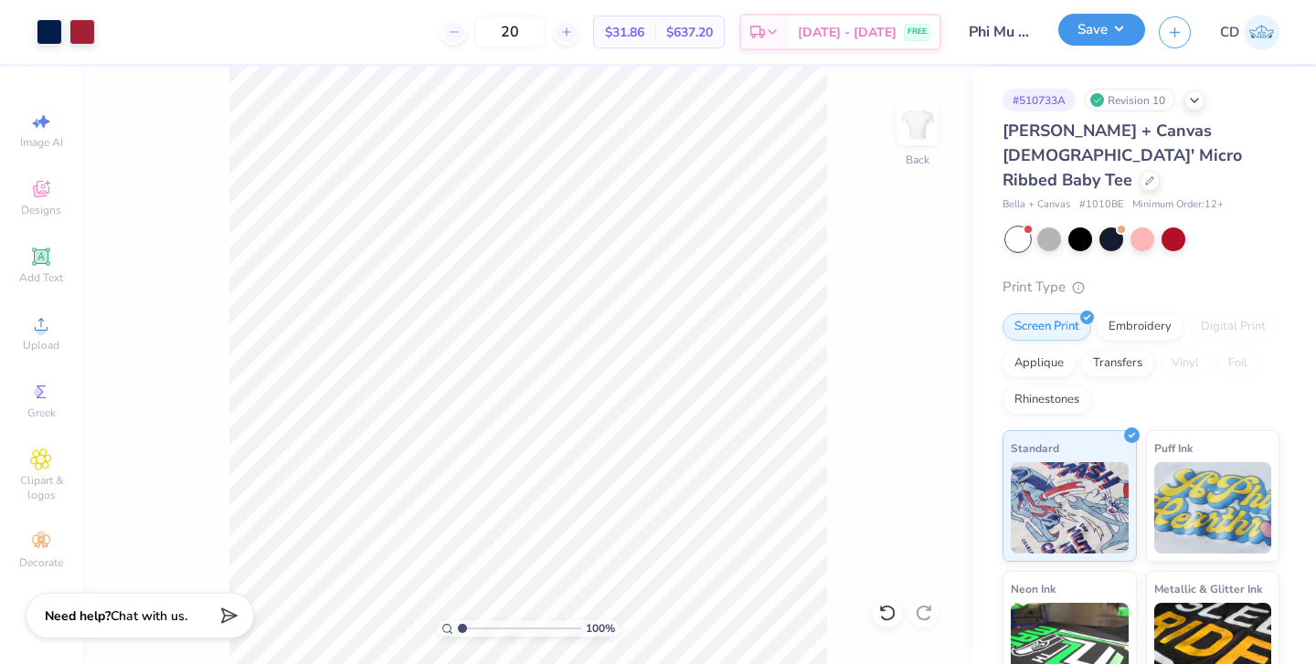
drag, startPoint x: 0, startPoint y: 0, endPoint x: 1110, endPoint y: 33, distance: 1110.8
click at [1110, 33] on button "Save" at bounding box center [1101, 30] width 87 height 32
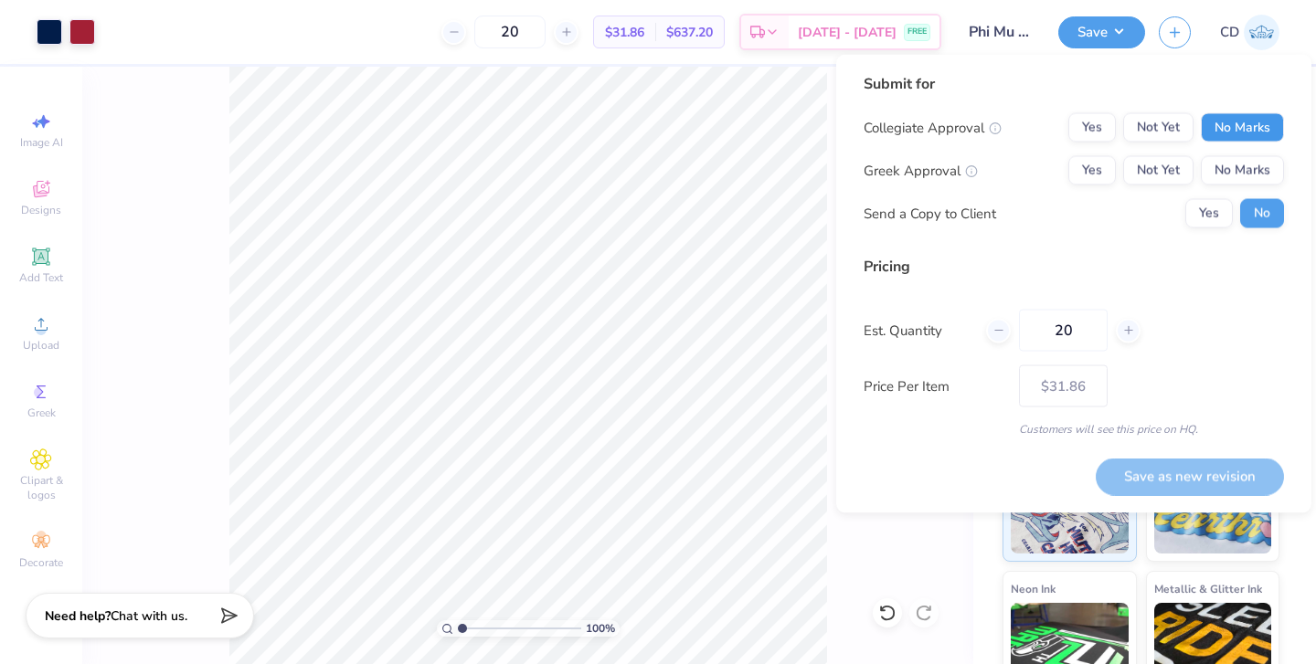
drag, startPoint x: 1110, startPoint y: 33, endPoint x: 1231, endPoint y: 121, distance: 149.1
click at [1231, 121] on button "No Marks" at bounding box center [1242, 127] width 83 height 29
click at [1168, 163] on button "Not Yet" at bounding box center [1158, 170] width 70 height 29
click at [1177, 465] on button "Save as new revision" at bounding box center [1190, 476] width 188 height 37
type input "$31.86"
